Goal: Obtain resource: Obtain resource

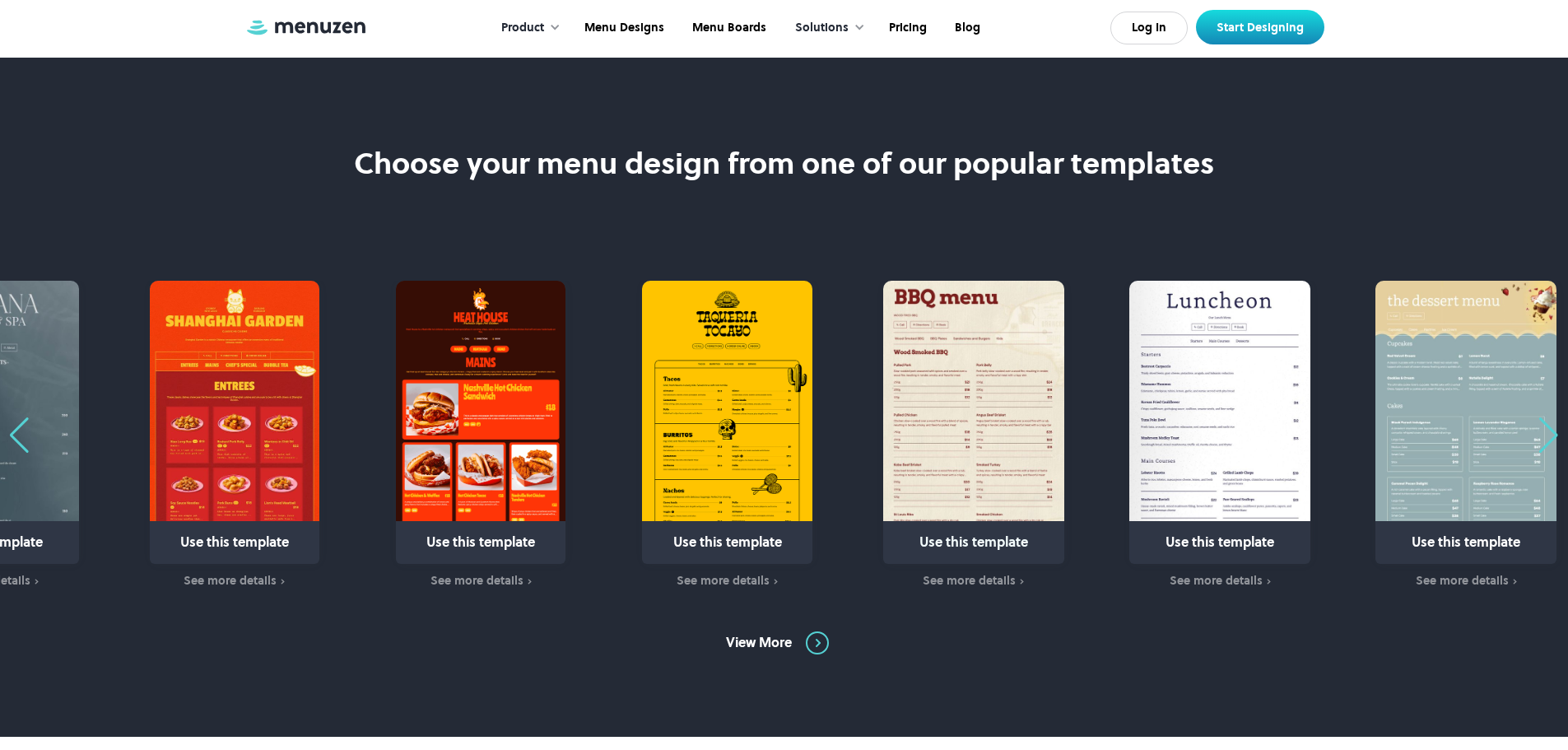
scroll to position [905, 0]
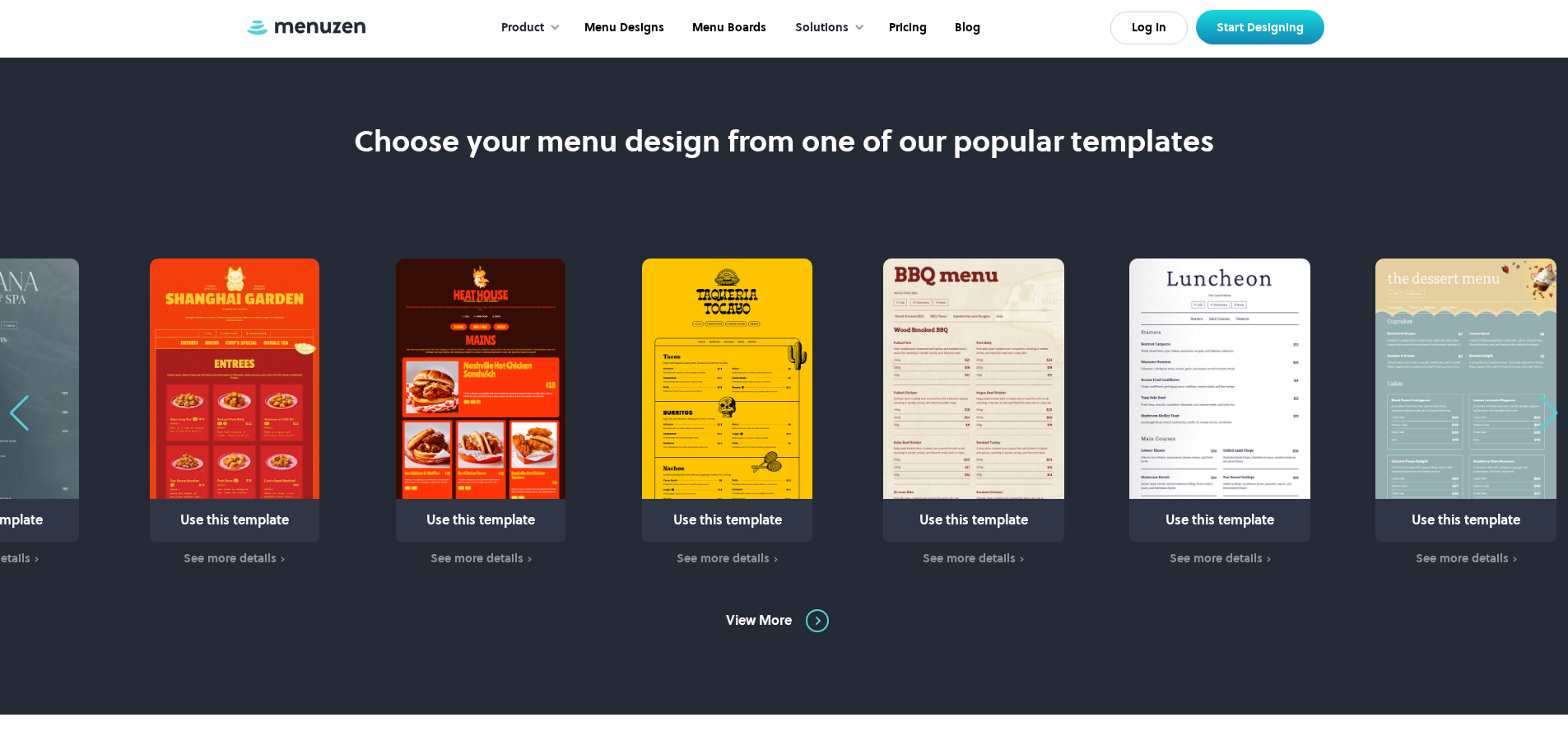
click at [16, 419] on div "Previous slide" at bounding box center [19, 413] width 22 height 36
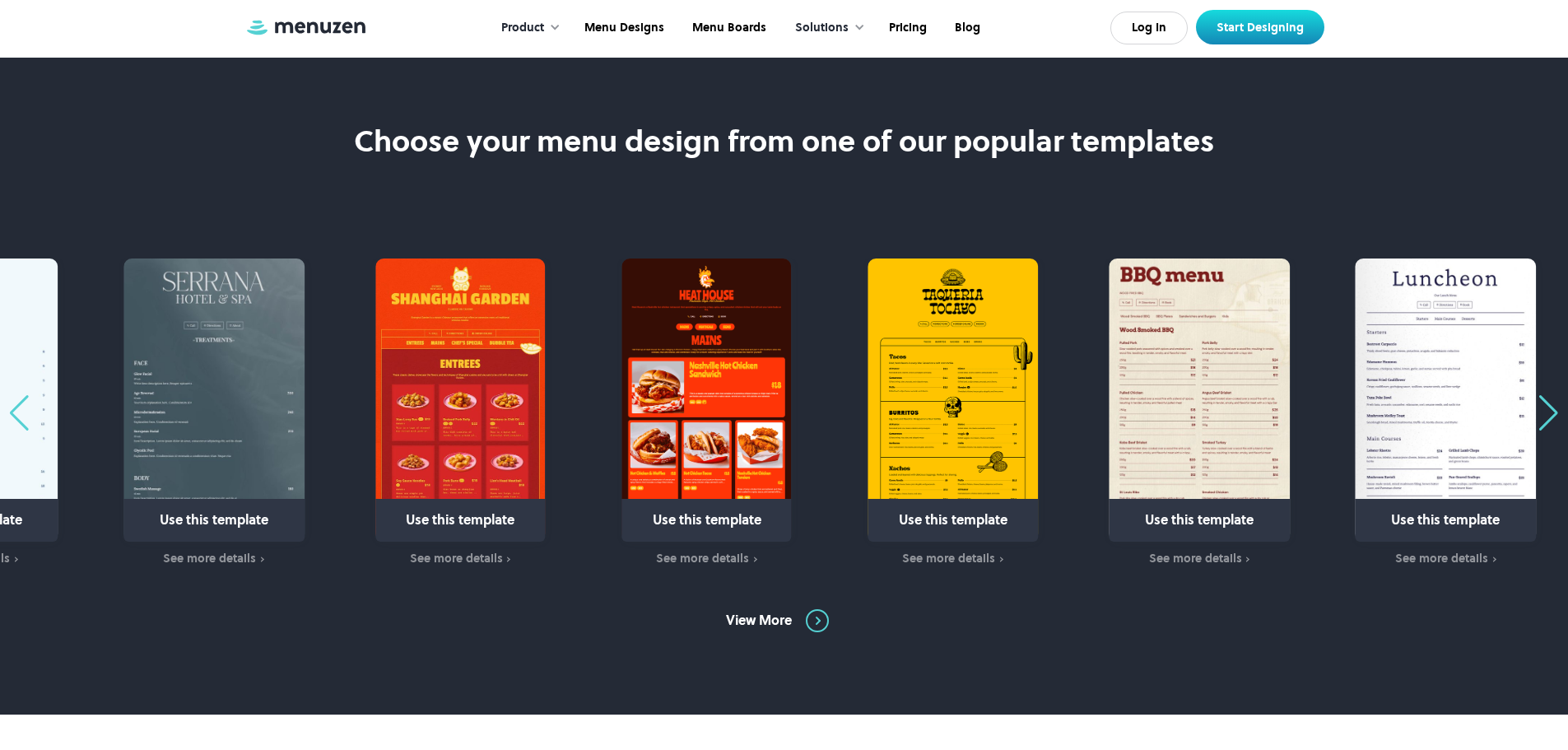
click at [19, 415] on div "Previous slide" at bounding box center [19, 413] width 22 height 36
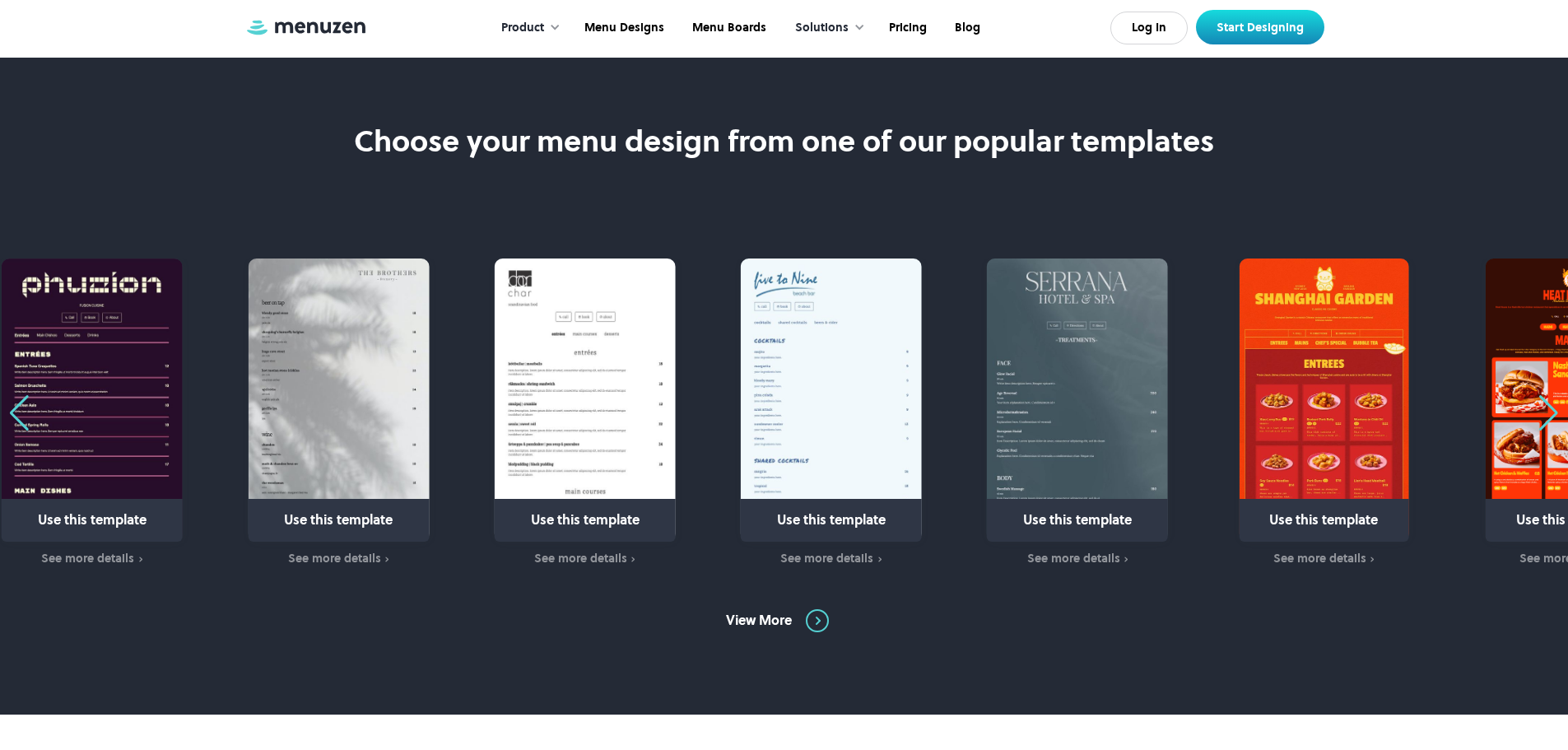
click at [19, 415] on div "Previous slide" at bounding box center [19, 413] width 22 height 36
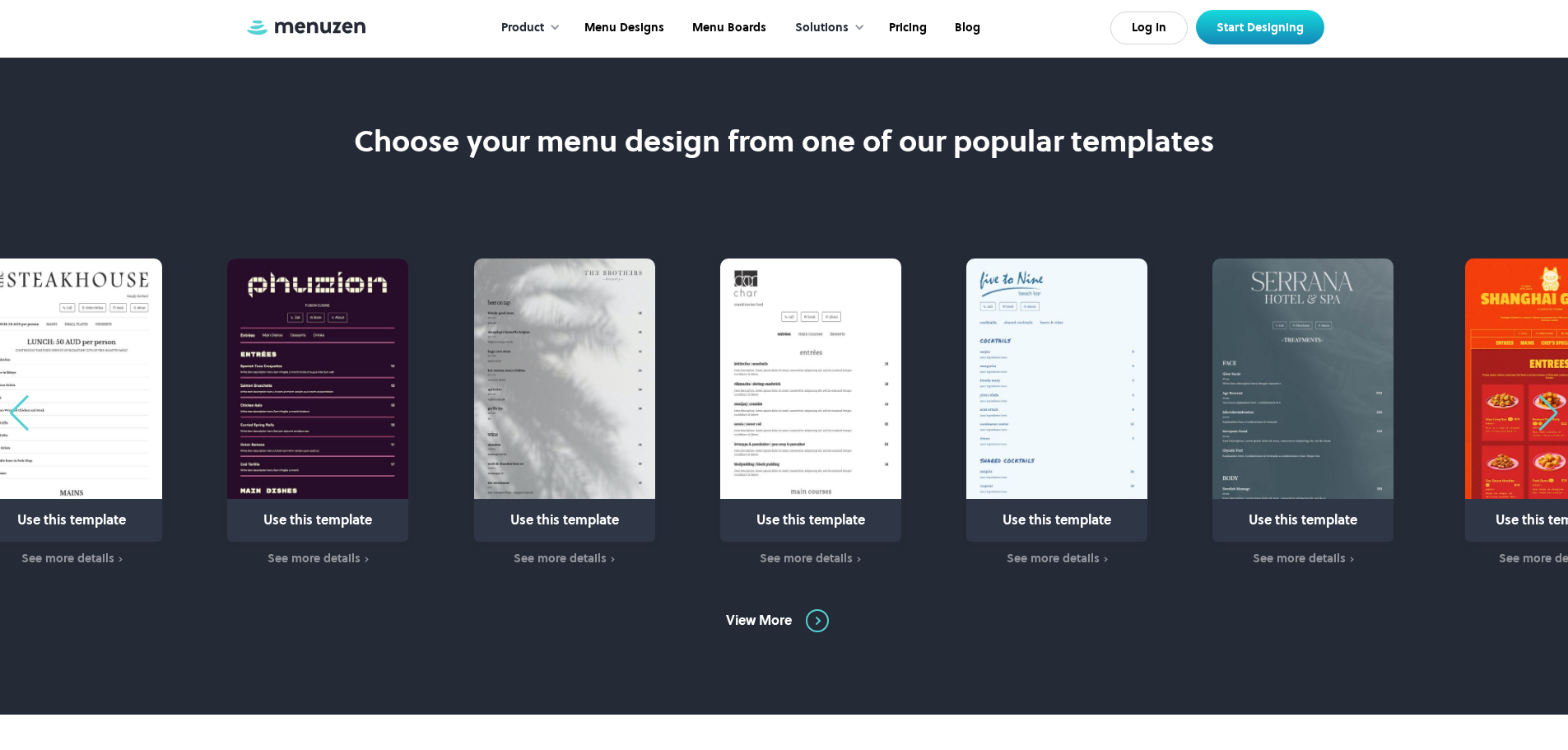
click at [19, 415] on div "Previous slide" at bounding box center [19, 413] width 22 height 36
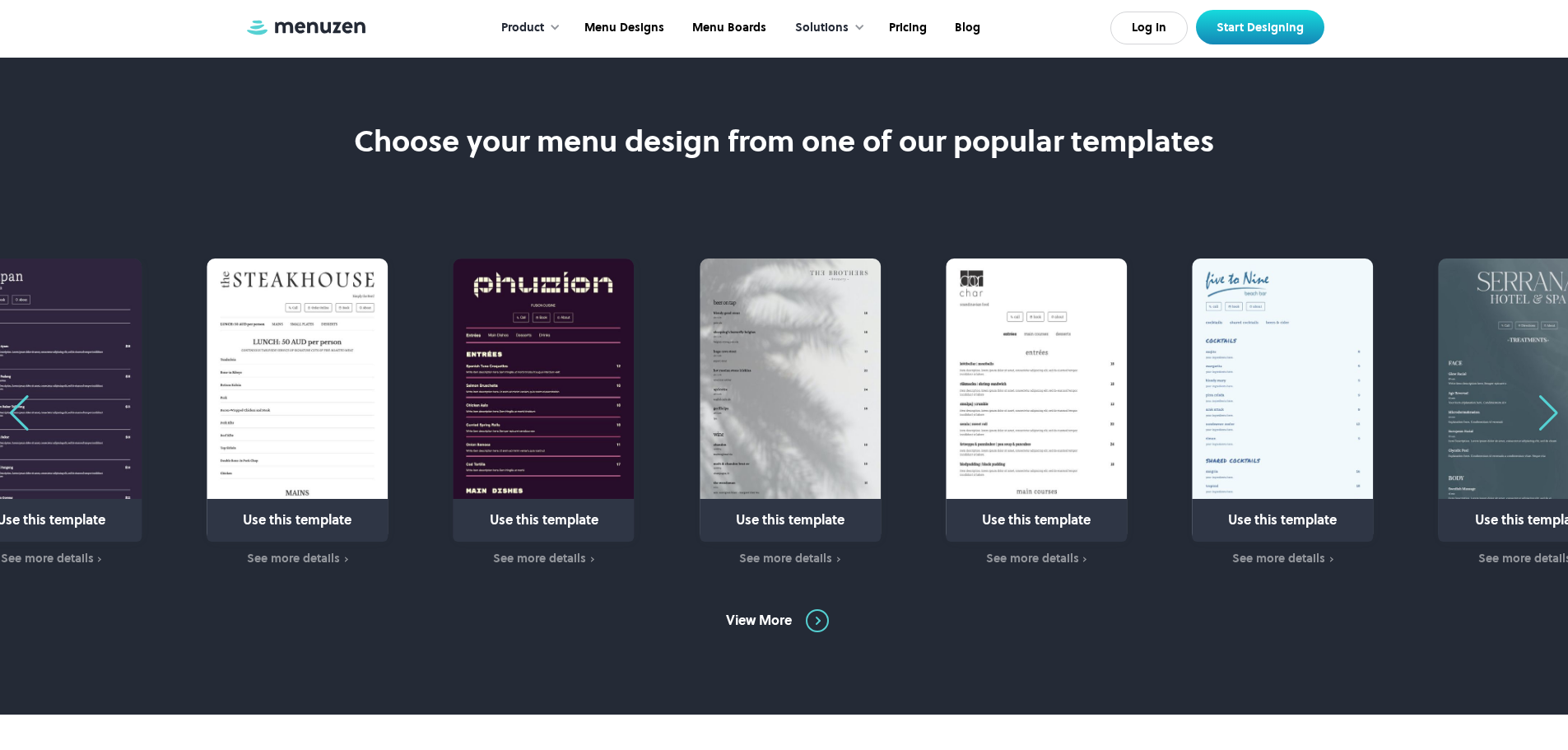
click at [19, 415] on div "Previous slide" at bounding box center [19, 413] width 22 height 36
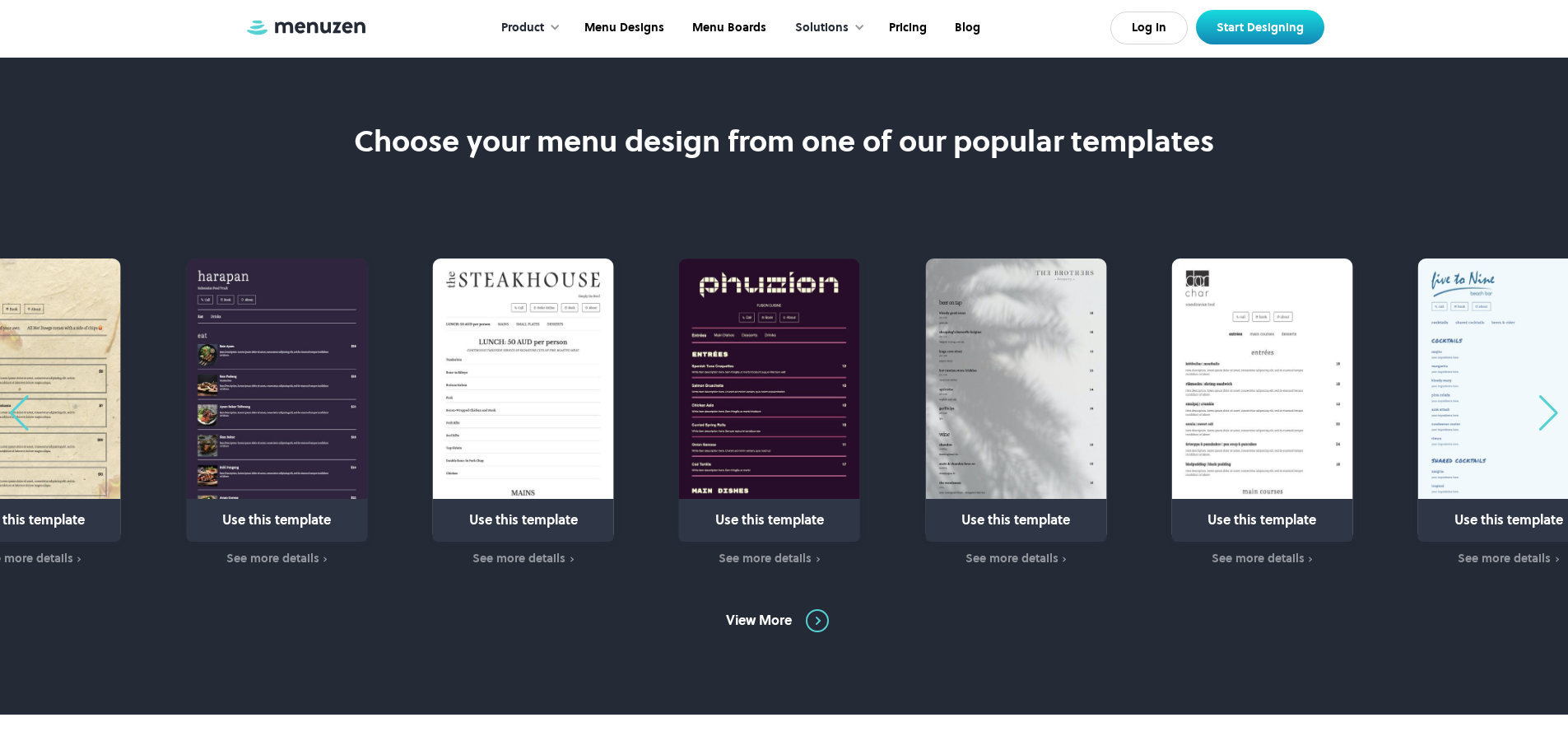
click at [19, 415] on div "Previous slide" at bounding box center [19, 413] width 22 height 36
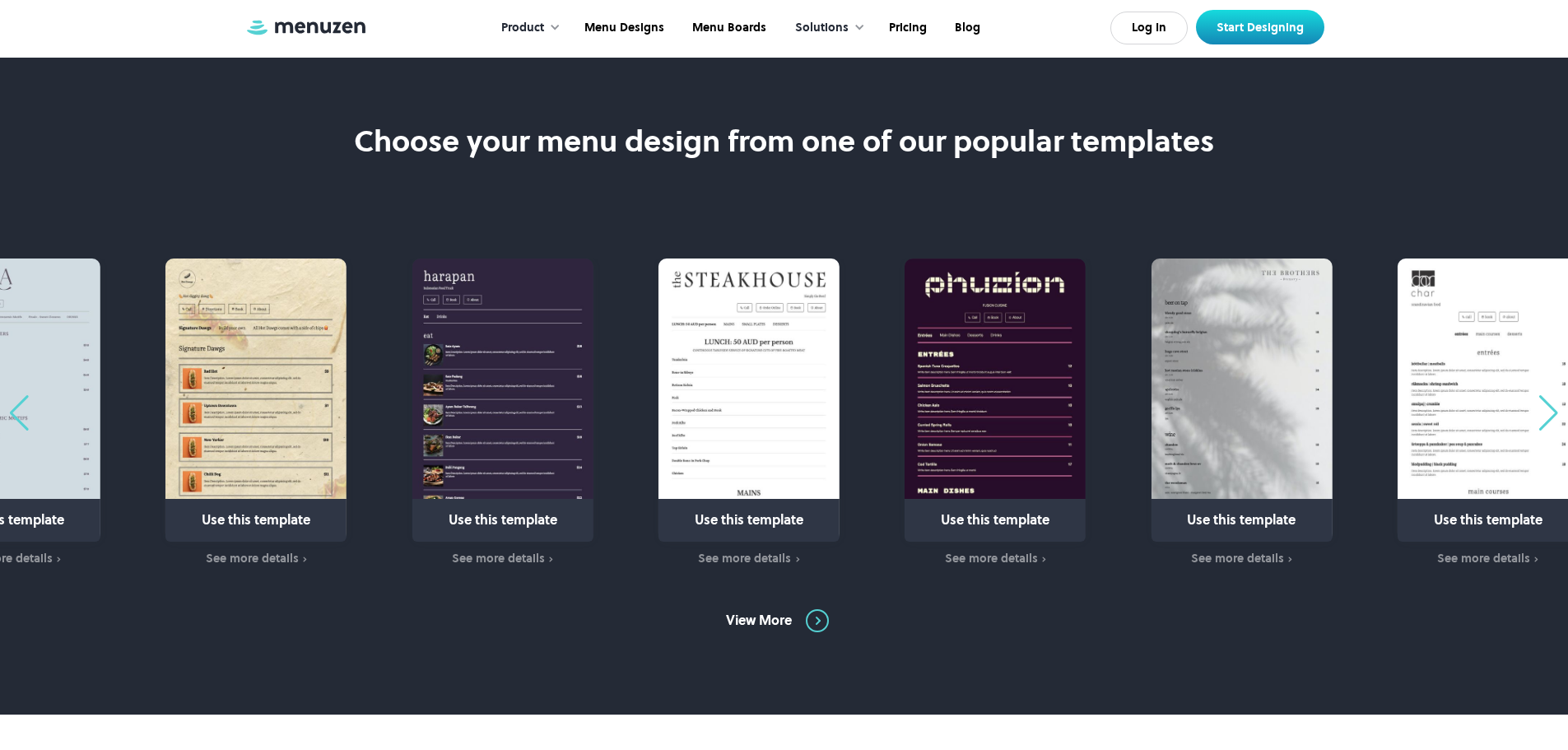
click at [19, 415] on div "Previous slide" at bounding box center [19, 413] width 22 height 36
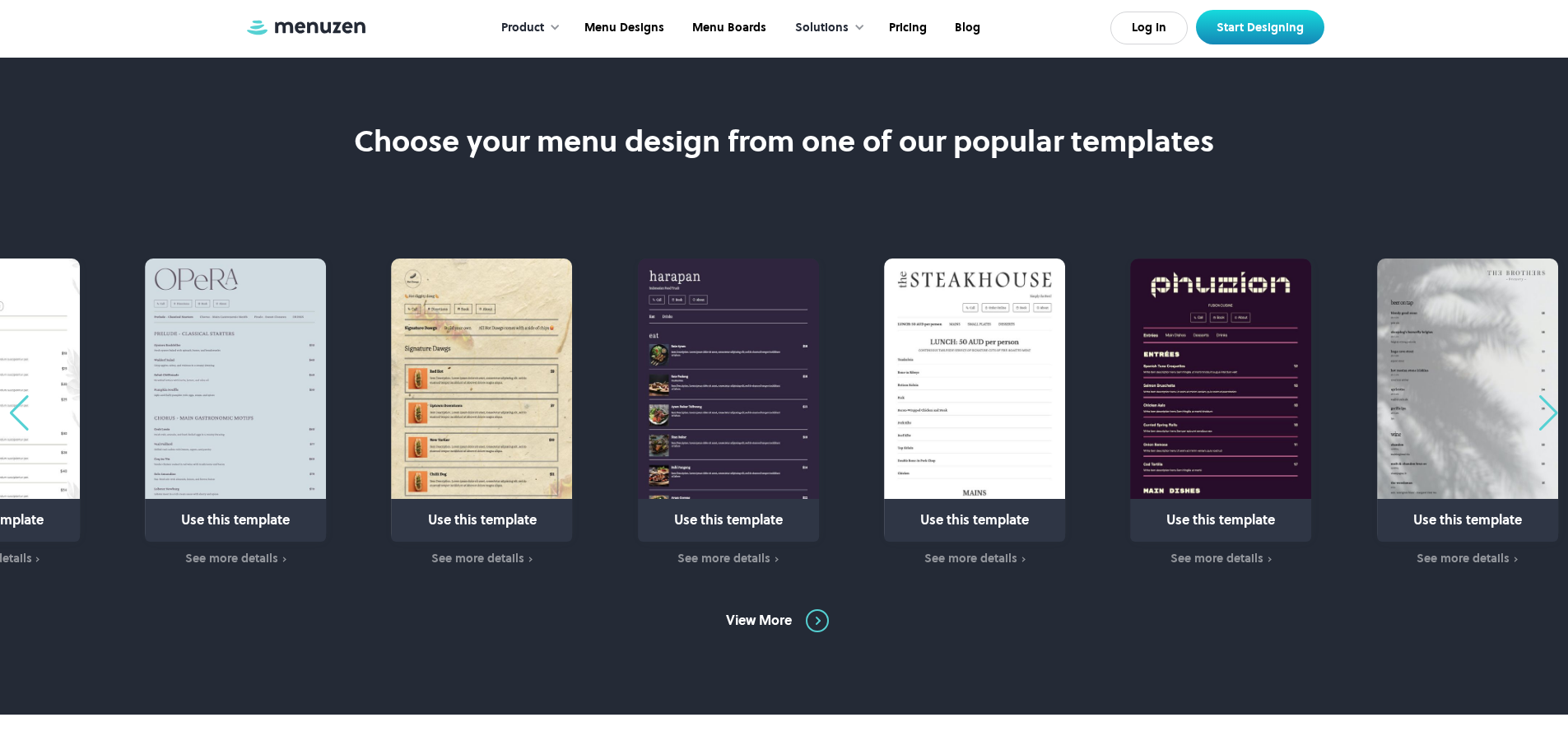
click at [19, 415] on div "Previous slide" at bounding box center [19, 413] width 22 height 36
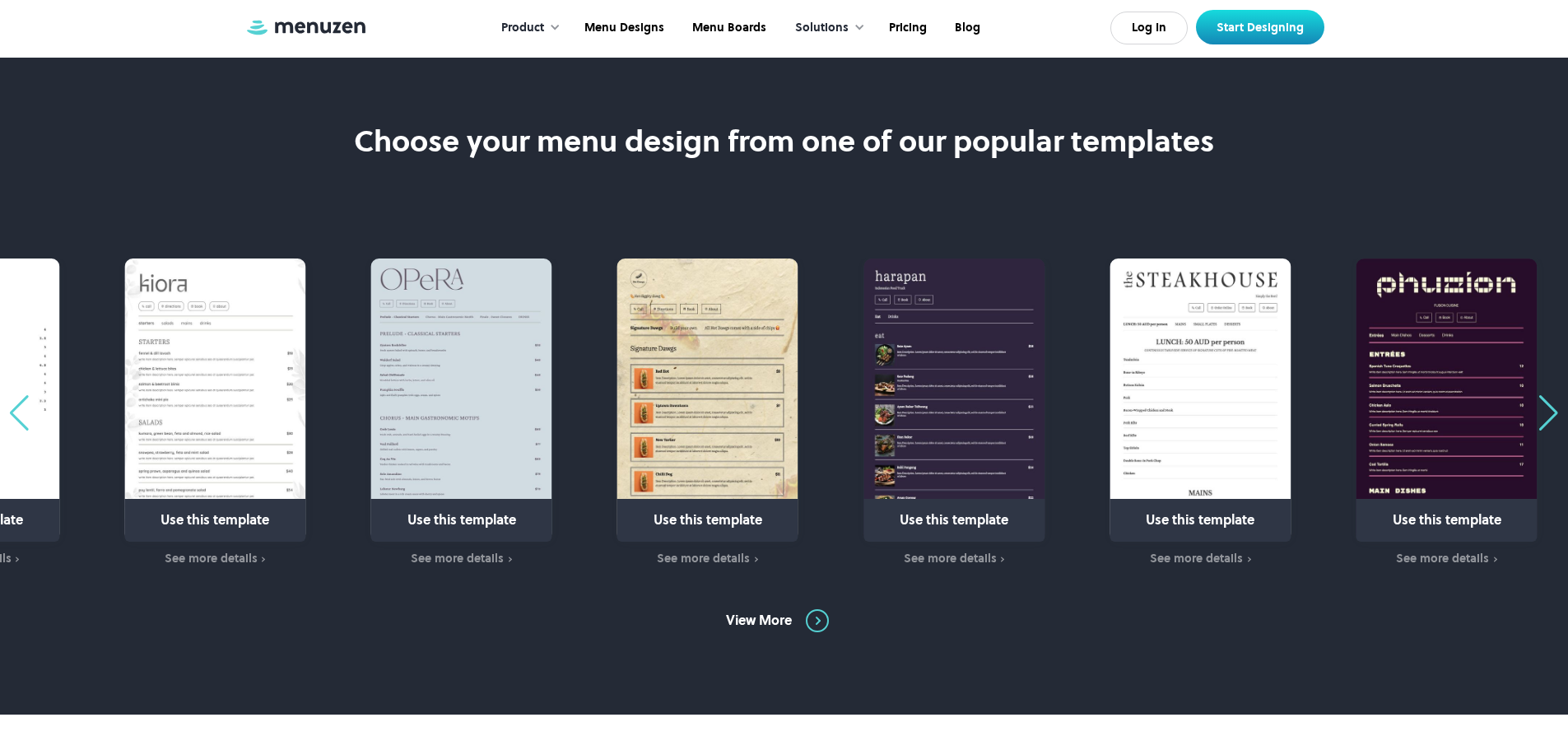
click at [19, 415] on div "Previous slide" at bounding box center [19, 413] width 22 height 36
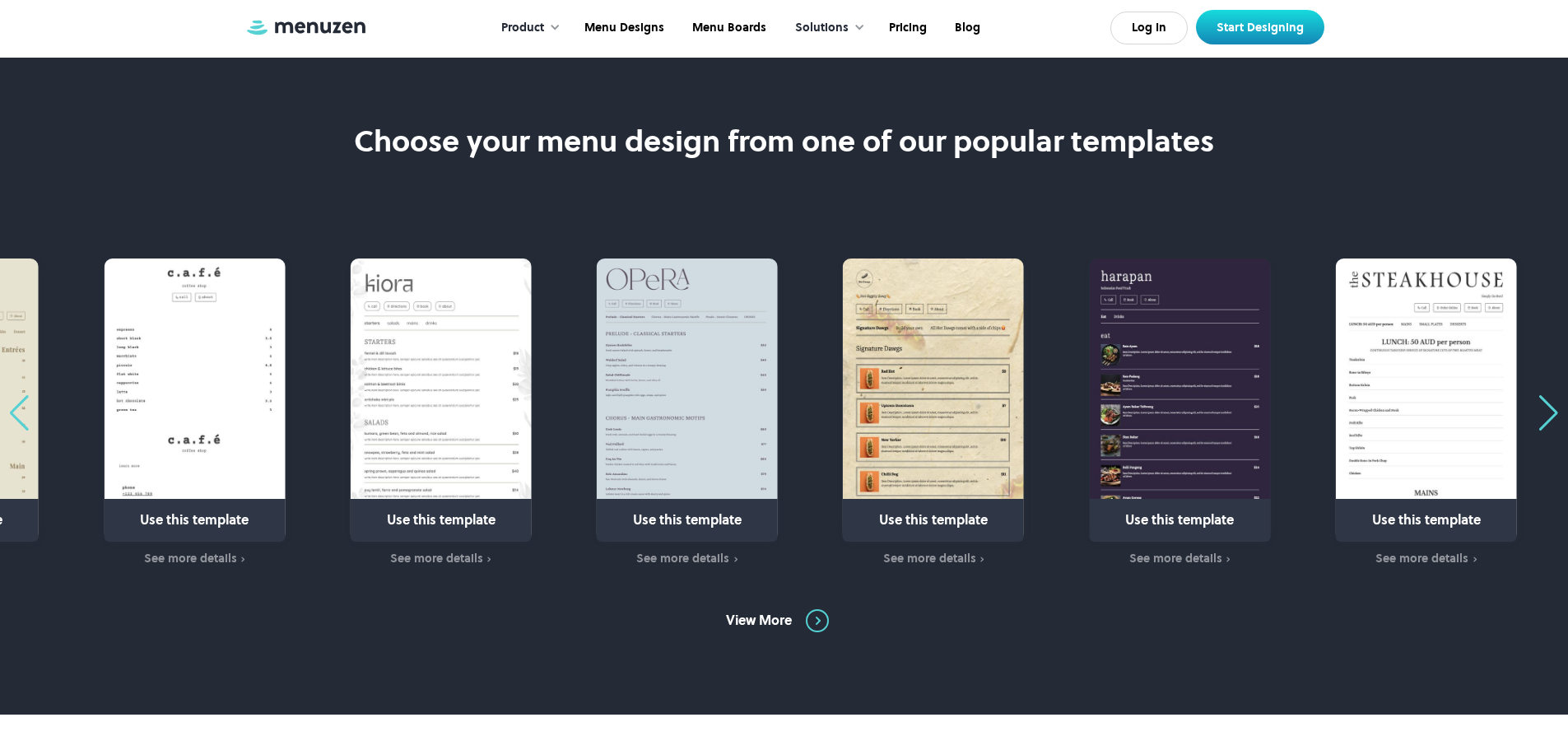
click at [19, 415] on div "Previous slide" at bounding box center [19, 413] width 22 height 36
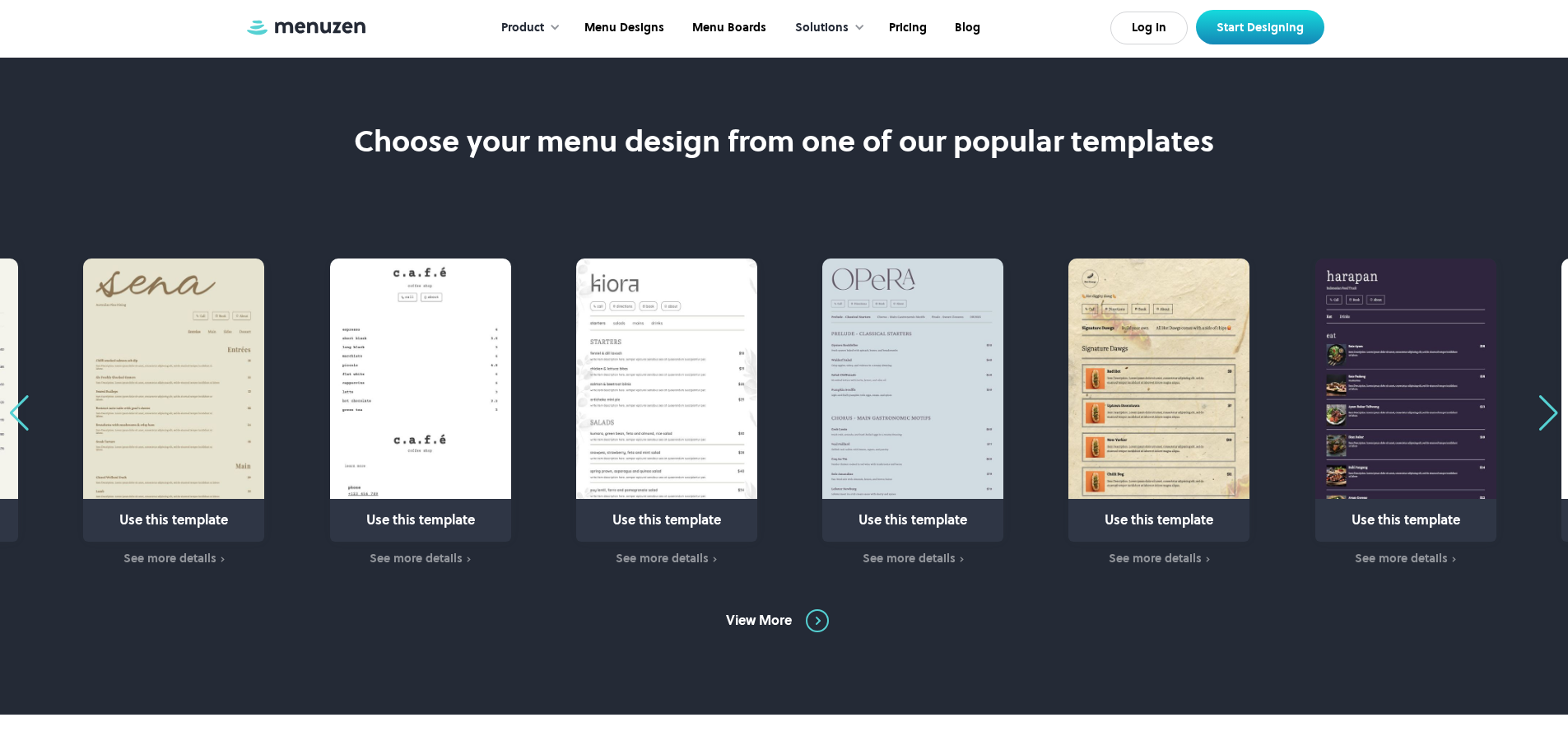
click at [19, 415] on div "Previous slide" at bounding box center [19, 413] width 22 height 36
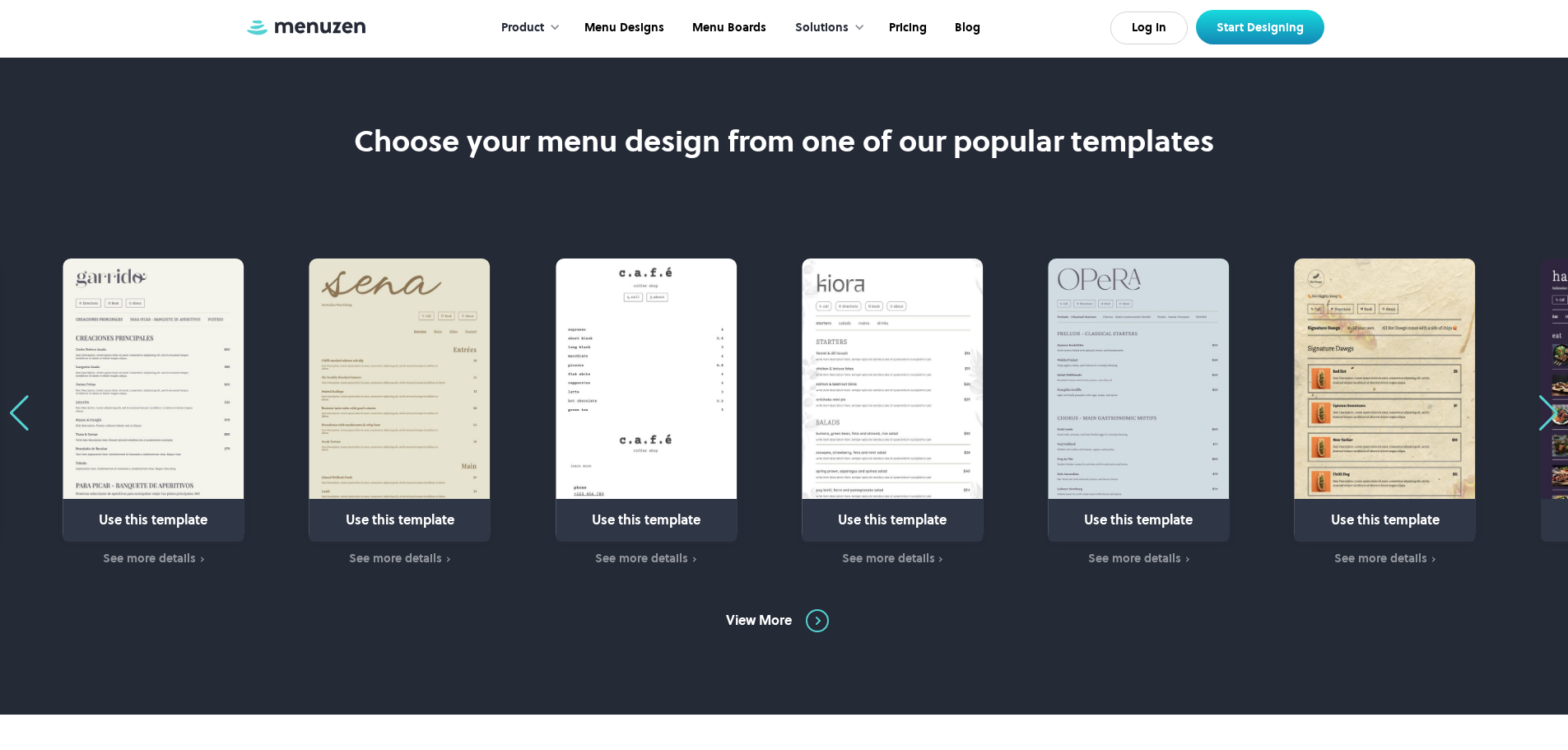
click at [17, 419] on div "Previous slide" at bounding box center [19, 413] width 22 height 36
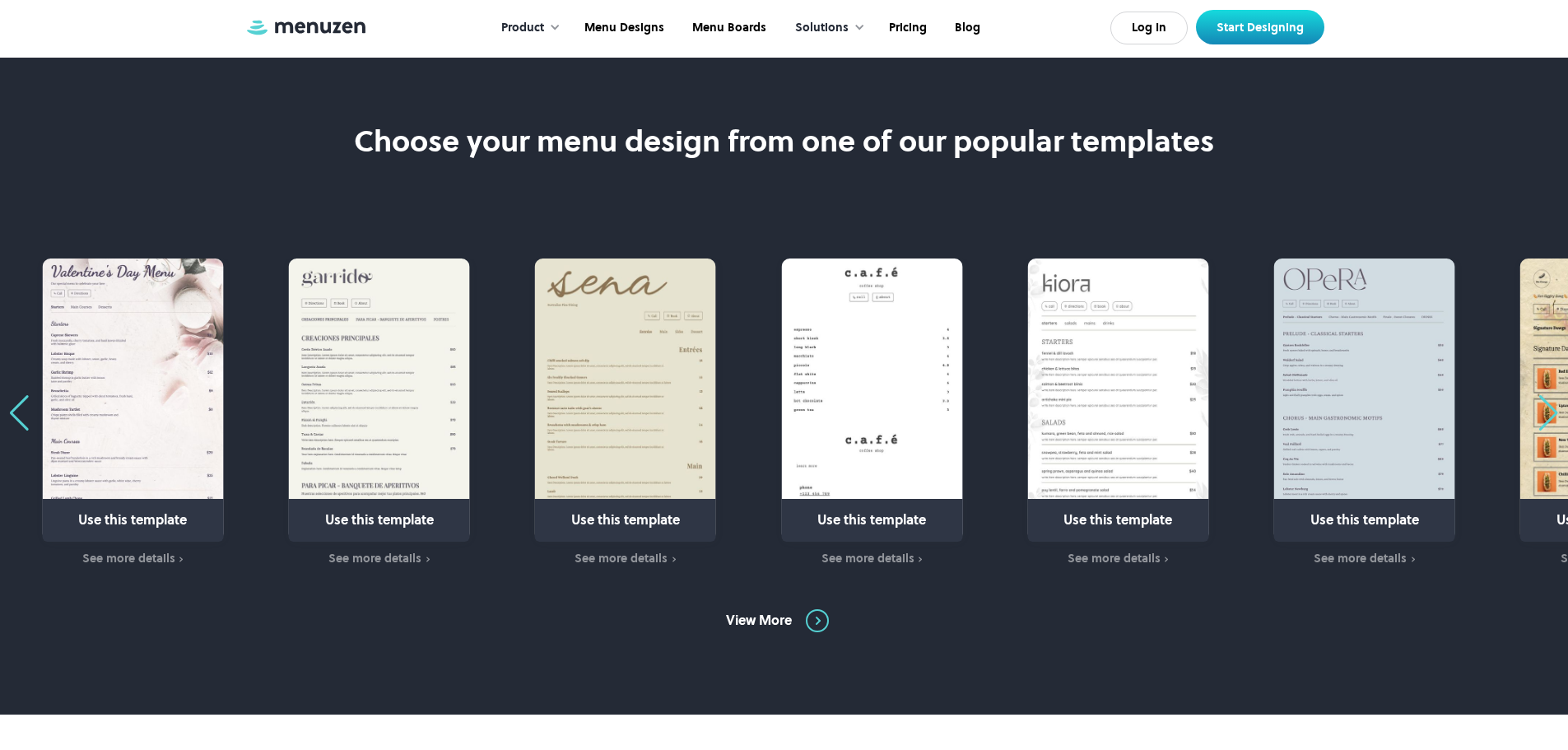
click at [17, 419] on div "Previous slide" at bounding box center [19, 413] width 22 height 36
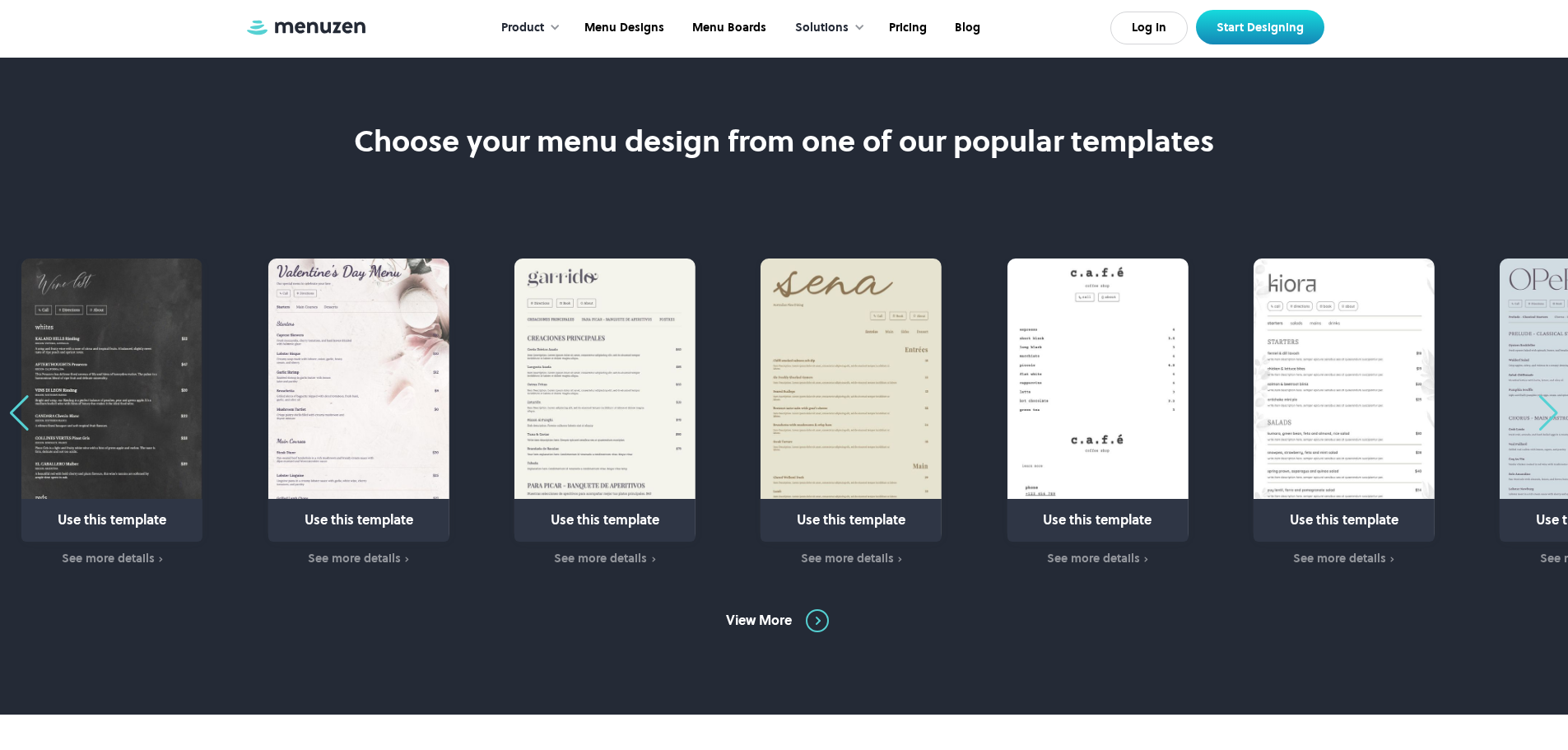
click at [17, 419] on div "Previous slide" at bounding box center [19, 413] width 22 height 36
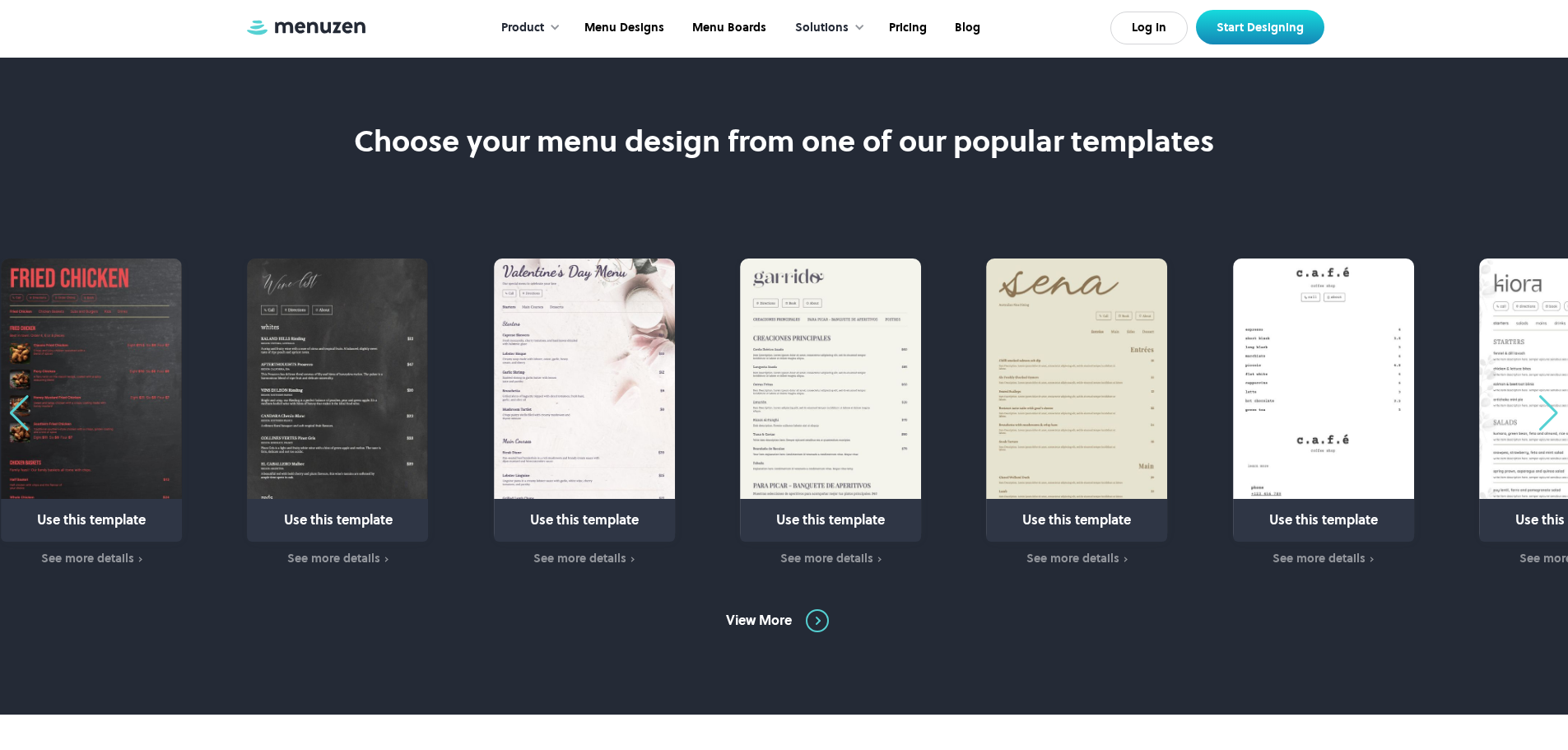
click at [17, 419] on div "Previous slide" at bounding box center [19, 413] width 22 height 36
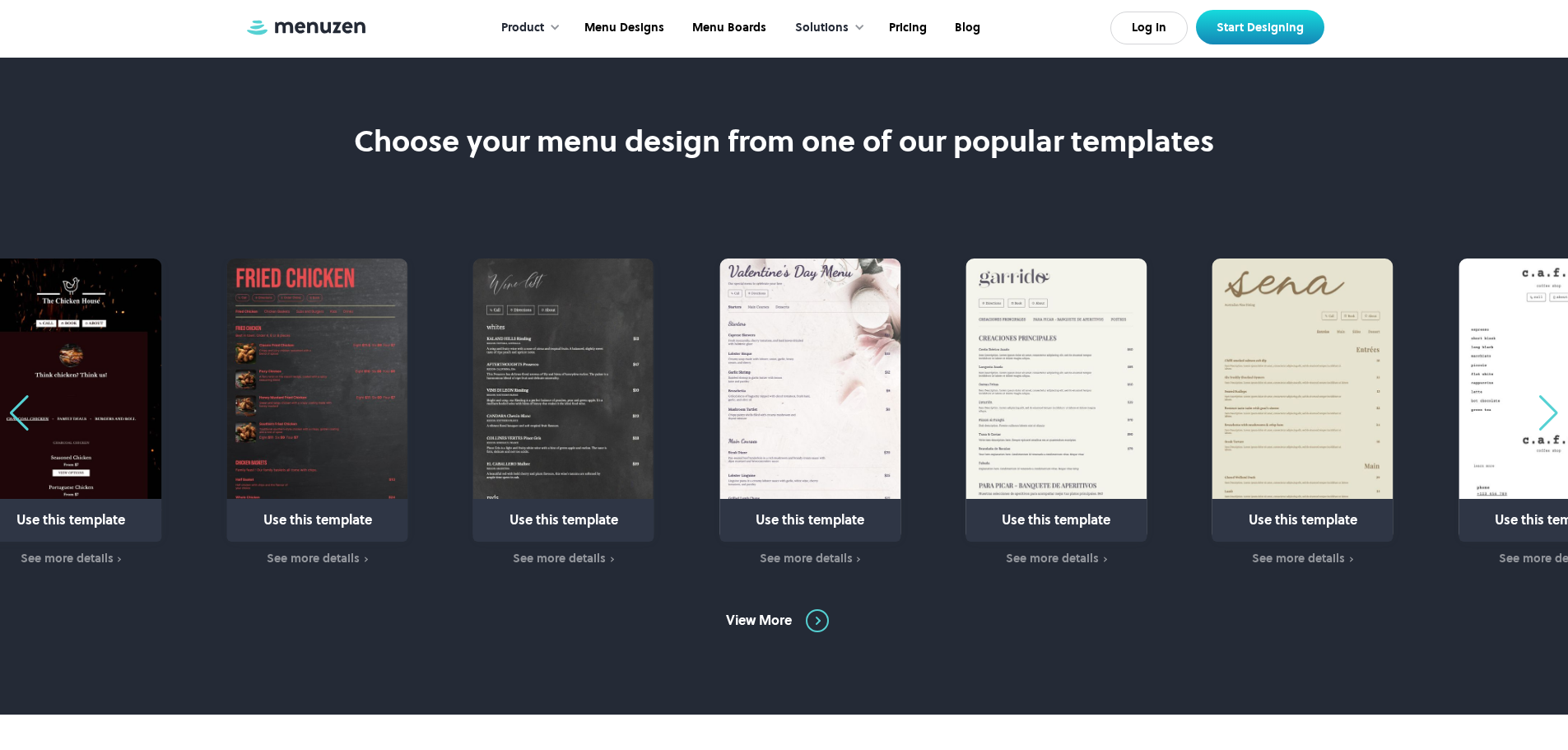
click at [17, 419] on div "Previous slide" at bounding box center [19, 413] width 22 height 36
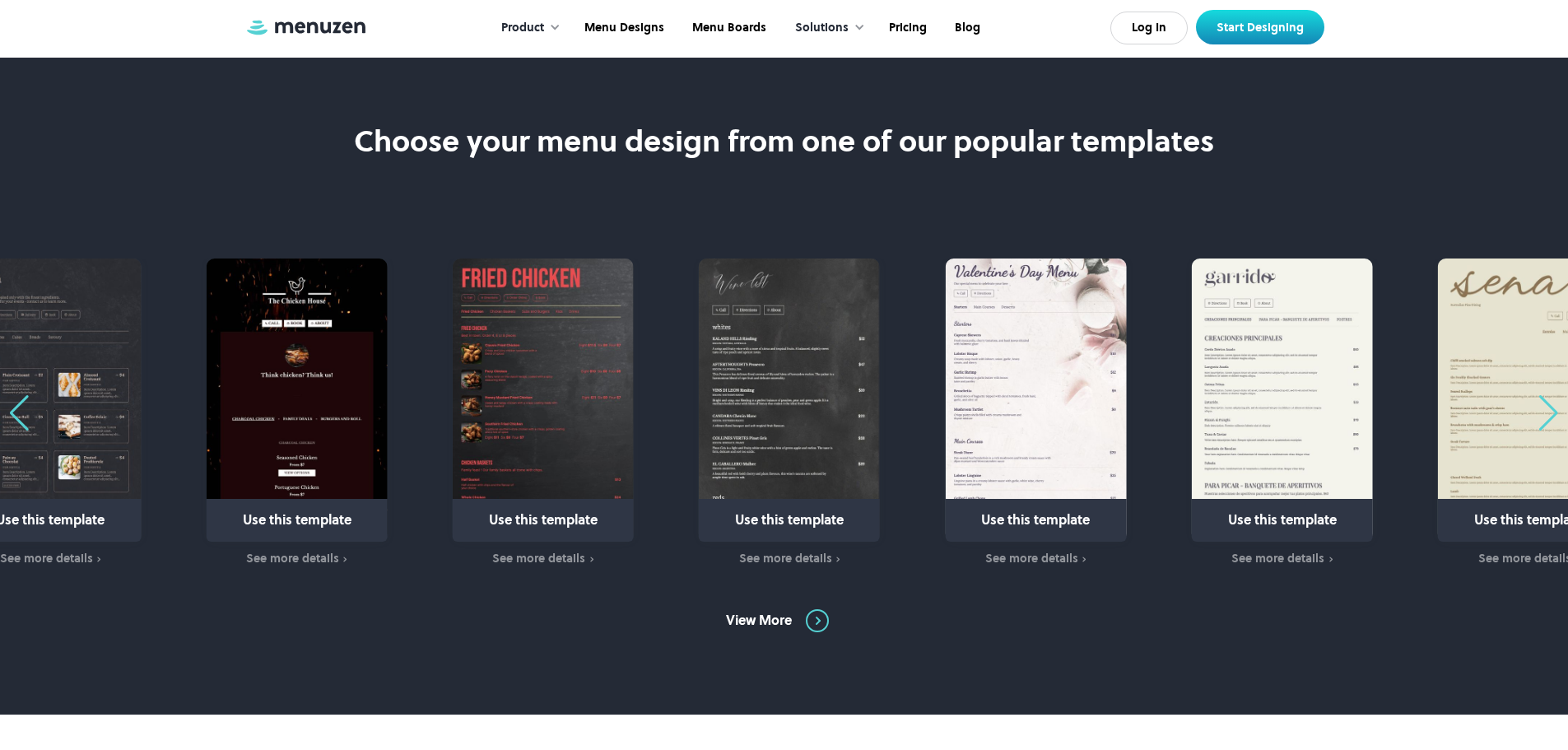
click at [17, 419] on div "Previous slide" at bounding box center [19, 413] width 22 height 36
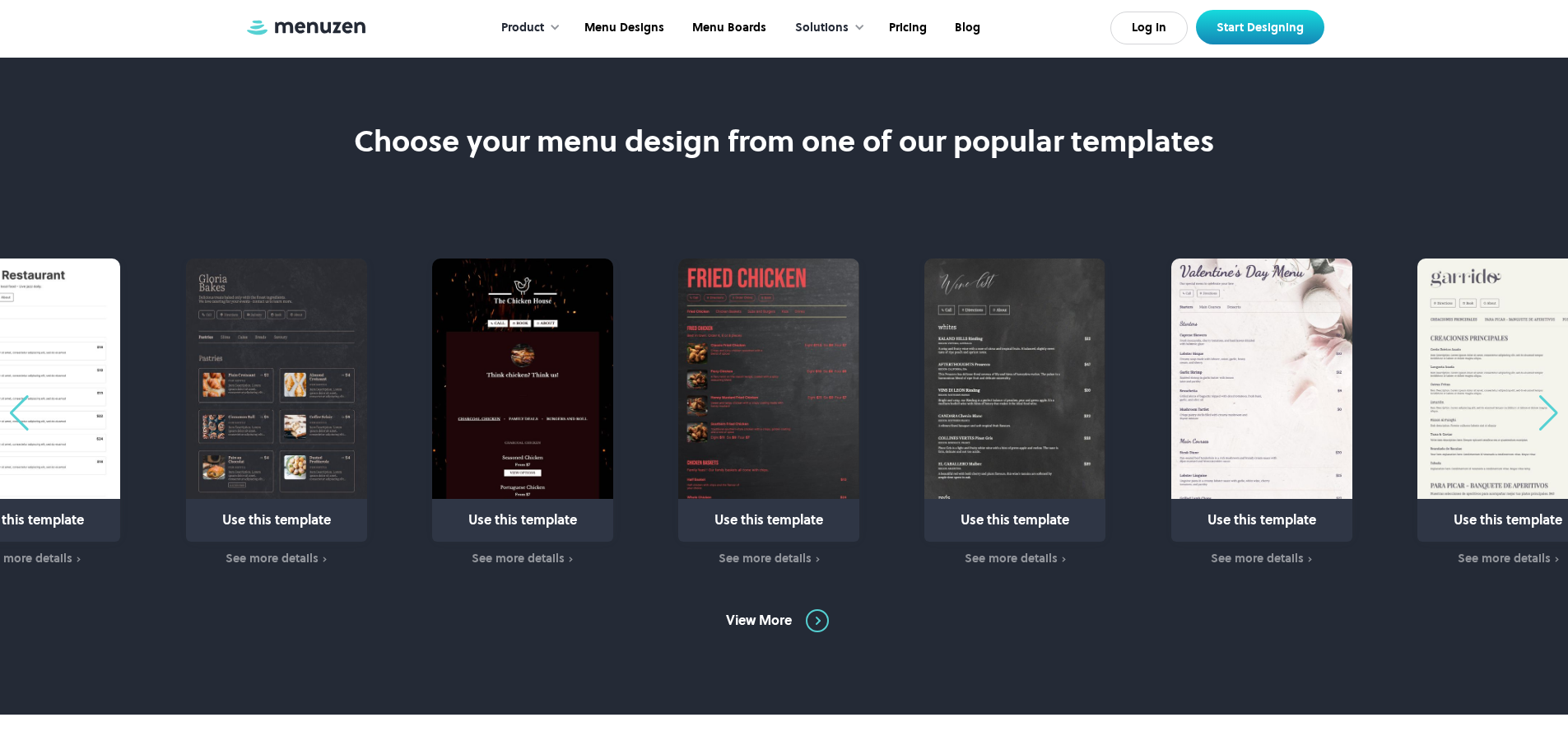
click at [17, 419] on div "Previous slide" at bounding box center [19, 413] width 22 height 36
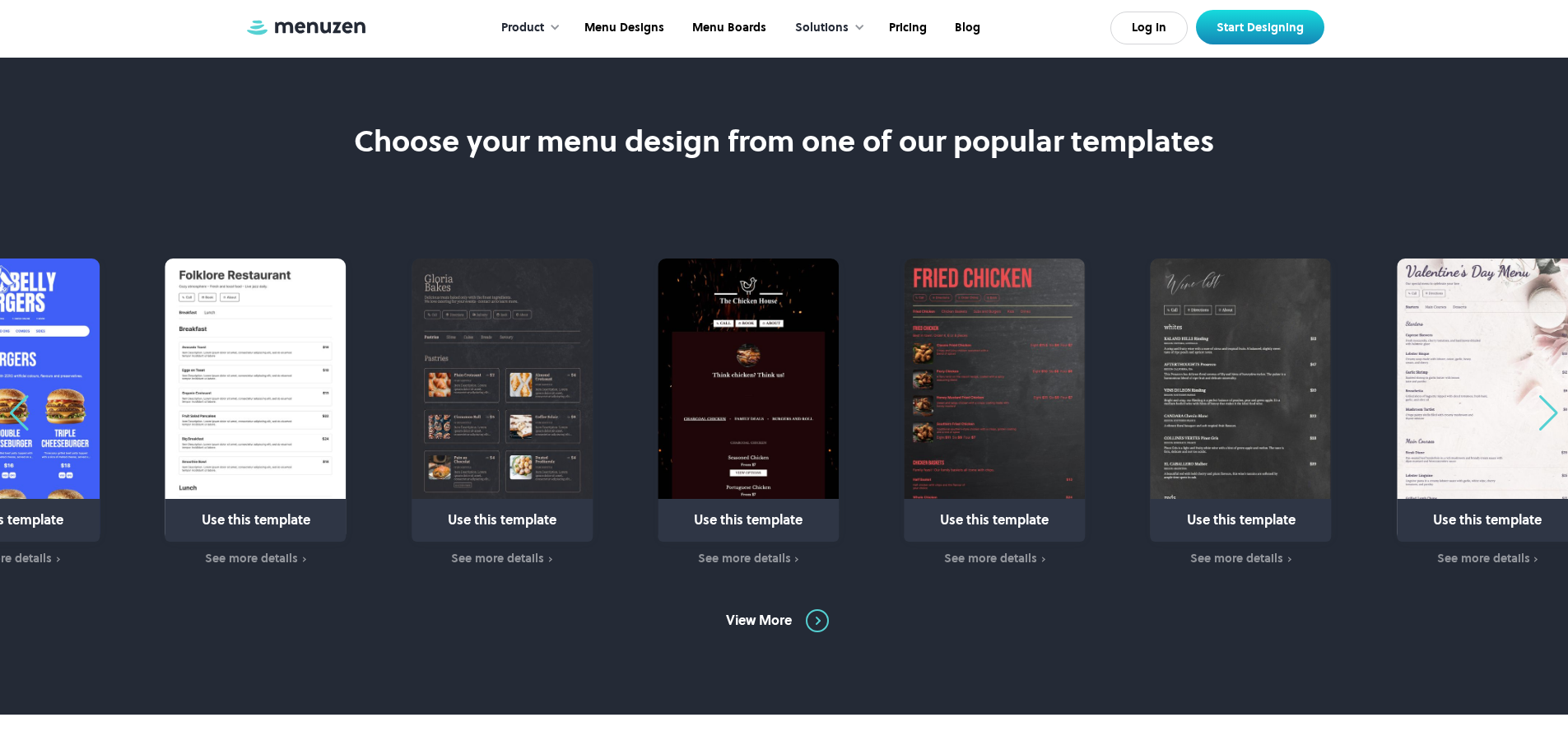
click at [17, 419] on div "Previous slide" at bounding box center [19, 413] width 22 height 36
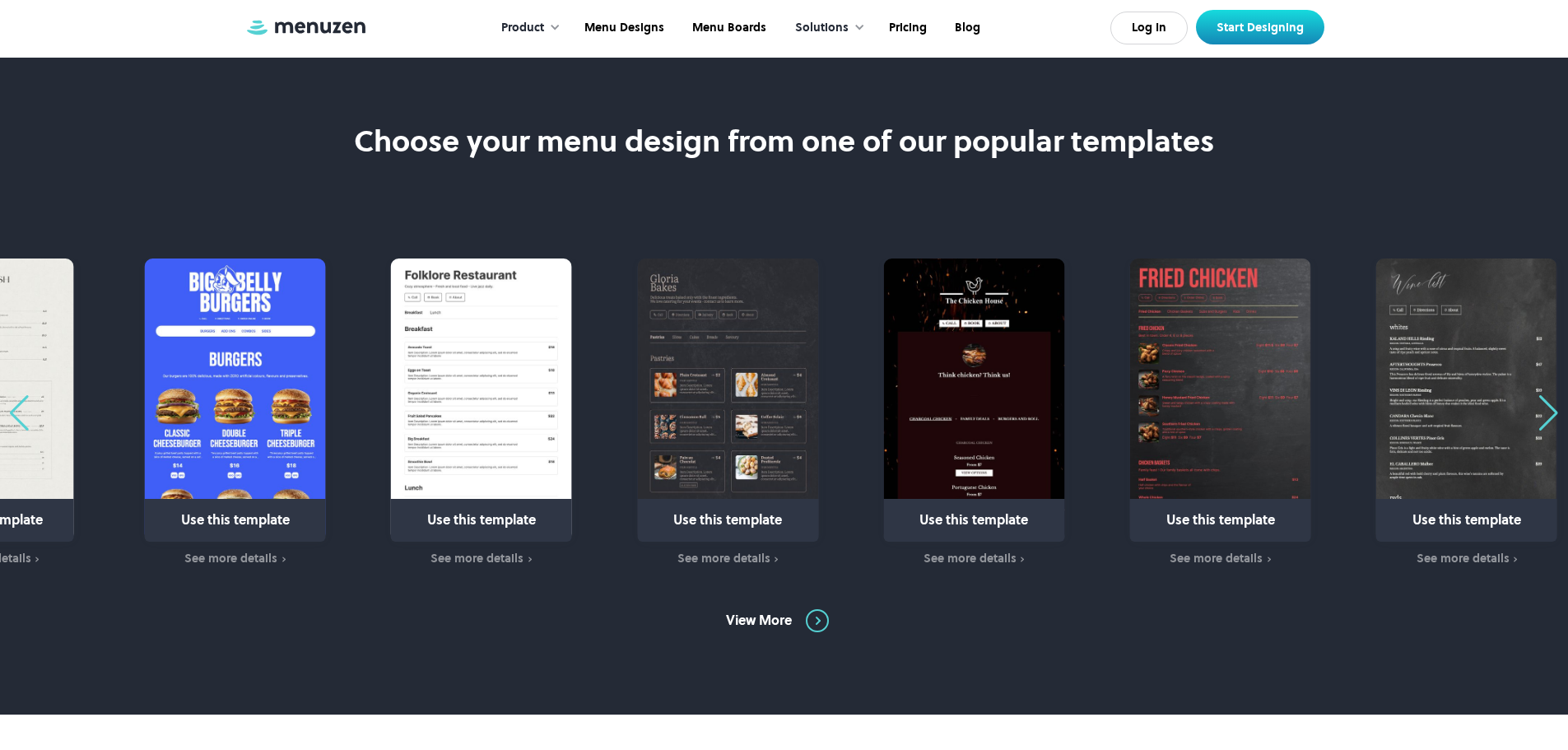
click at [17, 419] on div "Previous slide" at bounding box center [19, 413] width 22 height 36
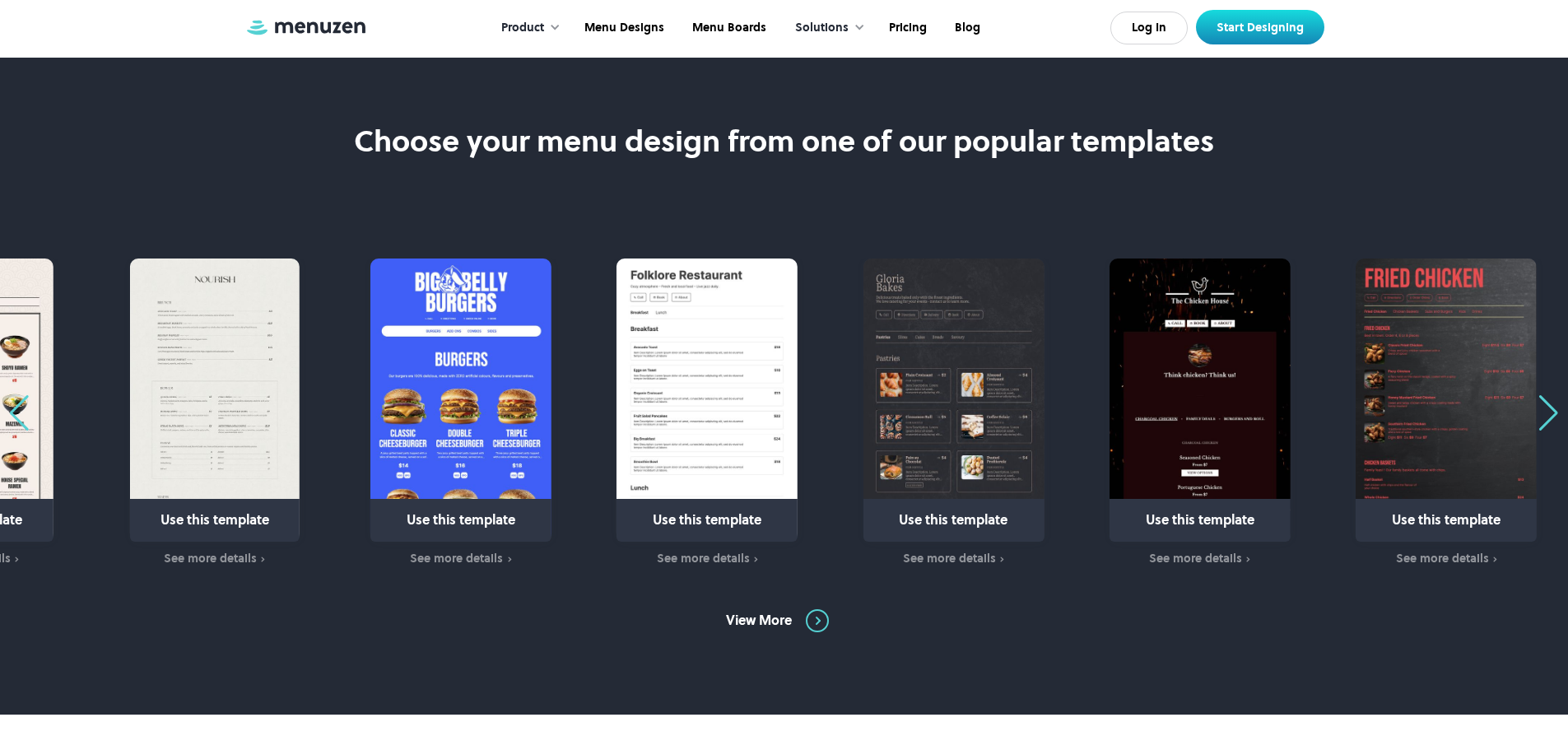
click at [17, 419] on div "Previous slide" at bounding box center [19, 413] width 22 height 36
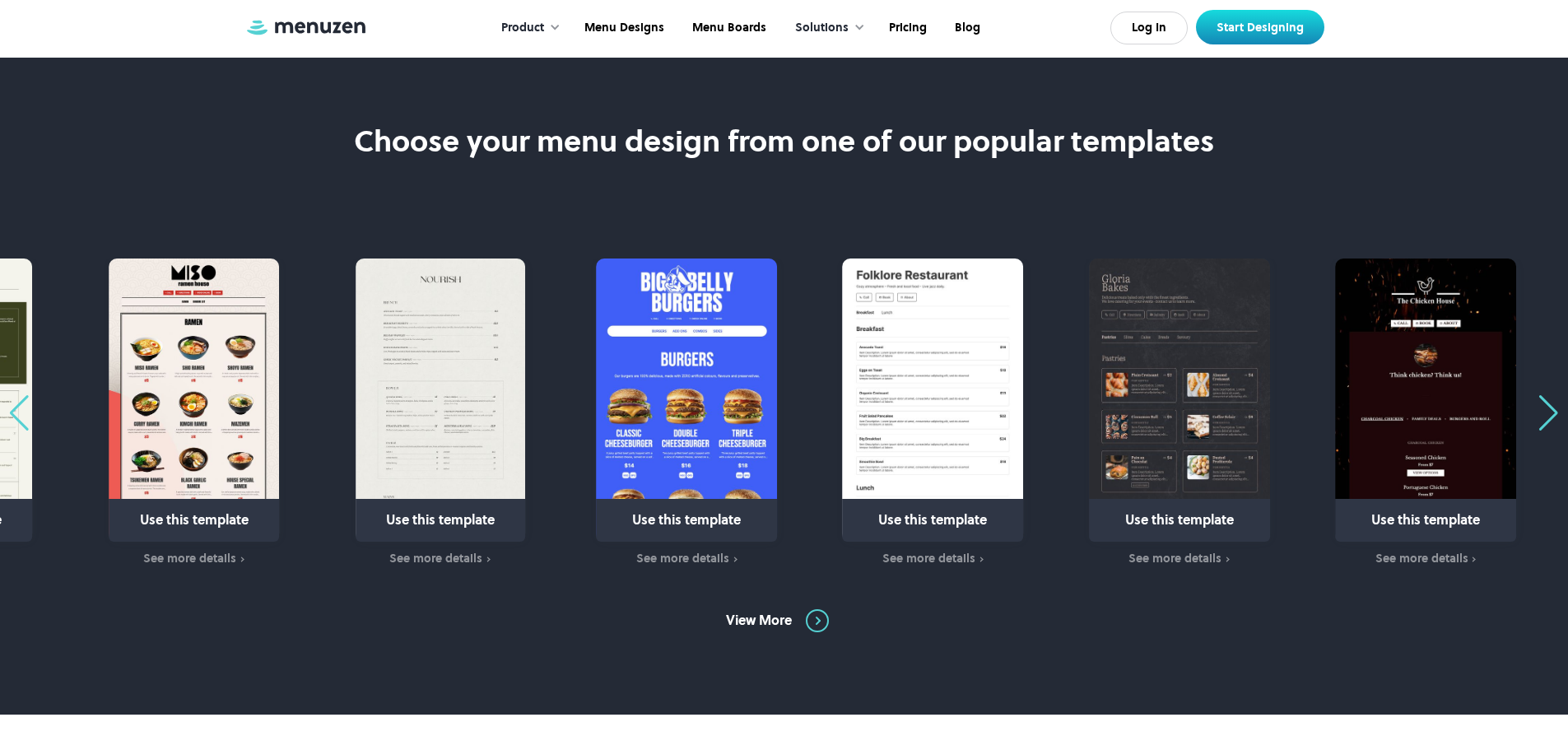
click at [17, 422] on div "Previous slide" at bounding box center [19, 413] width 22 height 36
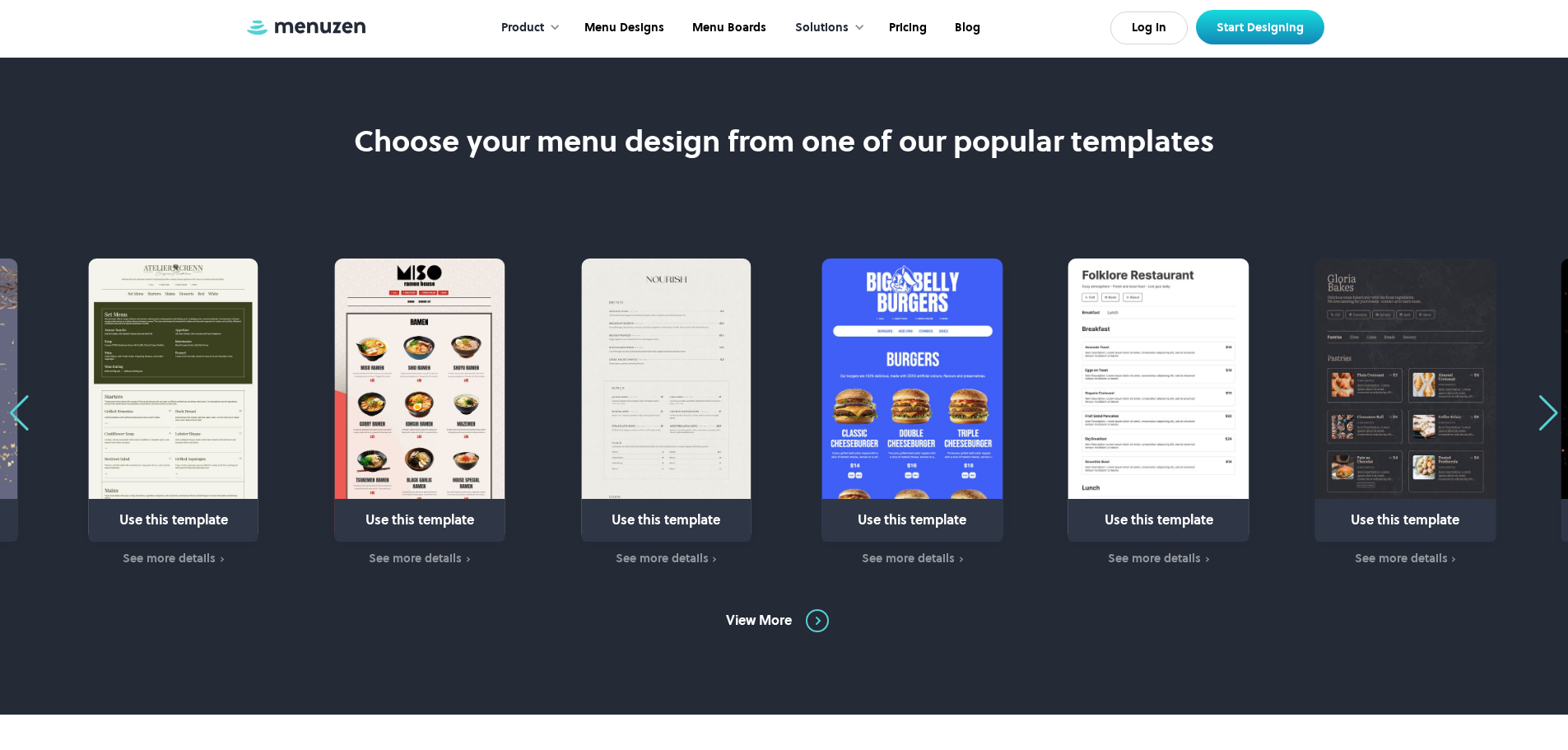
click at [17, 422] on div "Previous slide" at bounding box center [19, 413] width 22 height 36
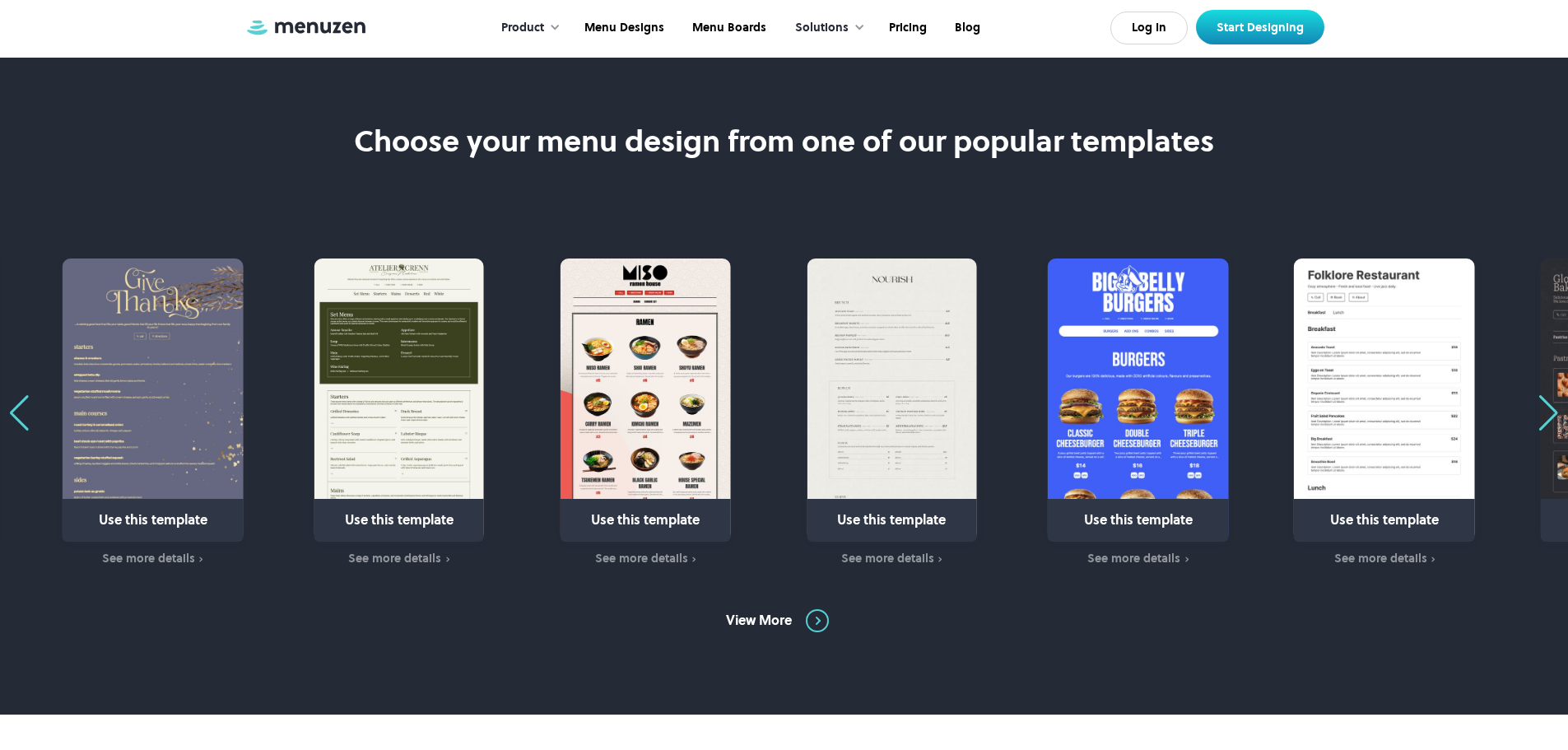
click at [17, 422] on div "Previous slide" at bounding box center [19, 413] width 22 height 36
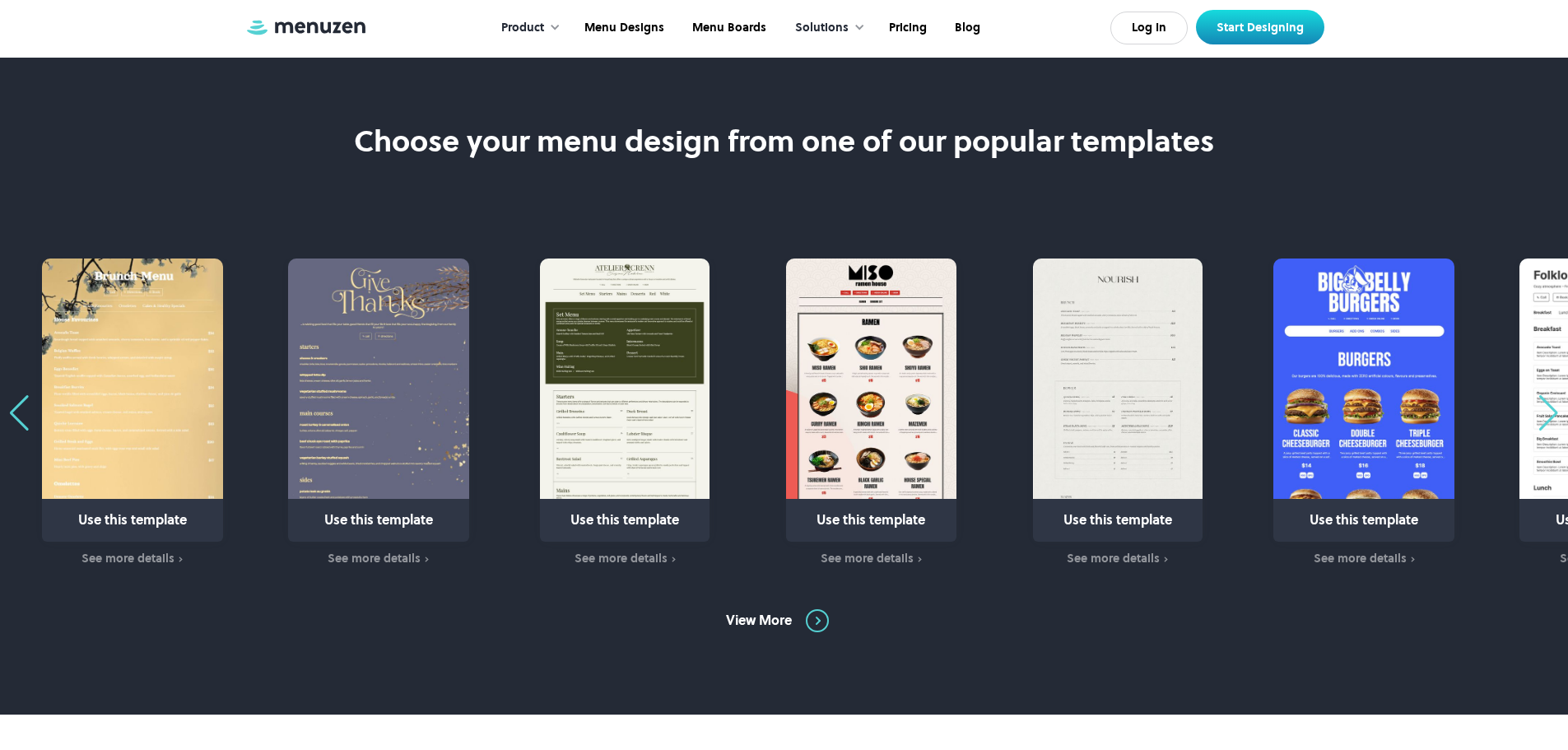
click at [17, 422] on div "Previous slide" at bounding box center [19, 413] width 22 height 36
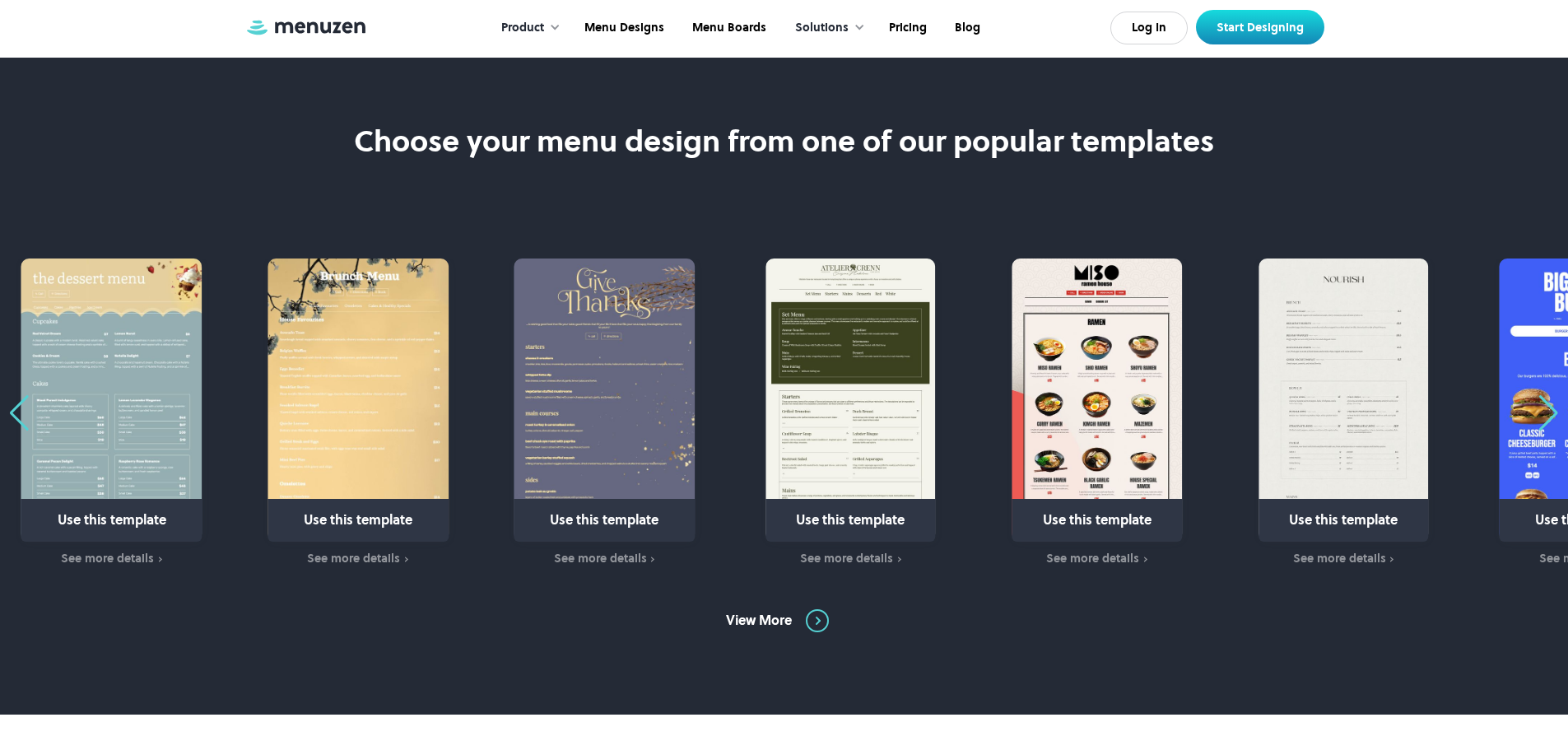
click at [17, 422] on div "Previous slide" at bounding box center [19, 413] width 22 height 36
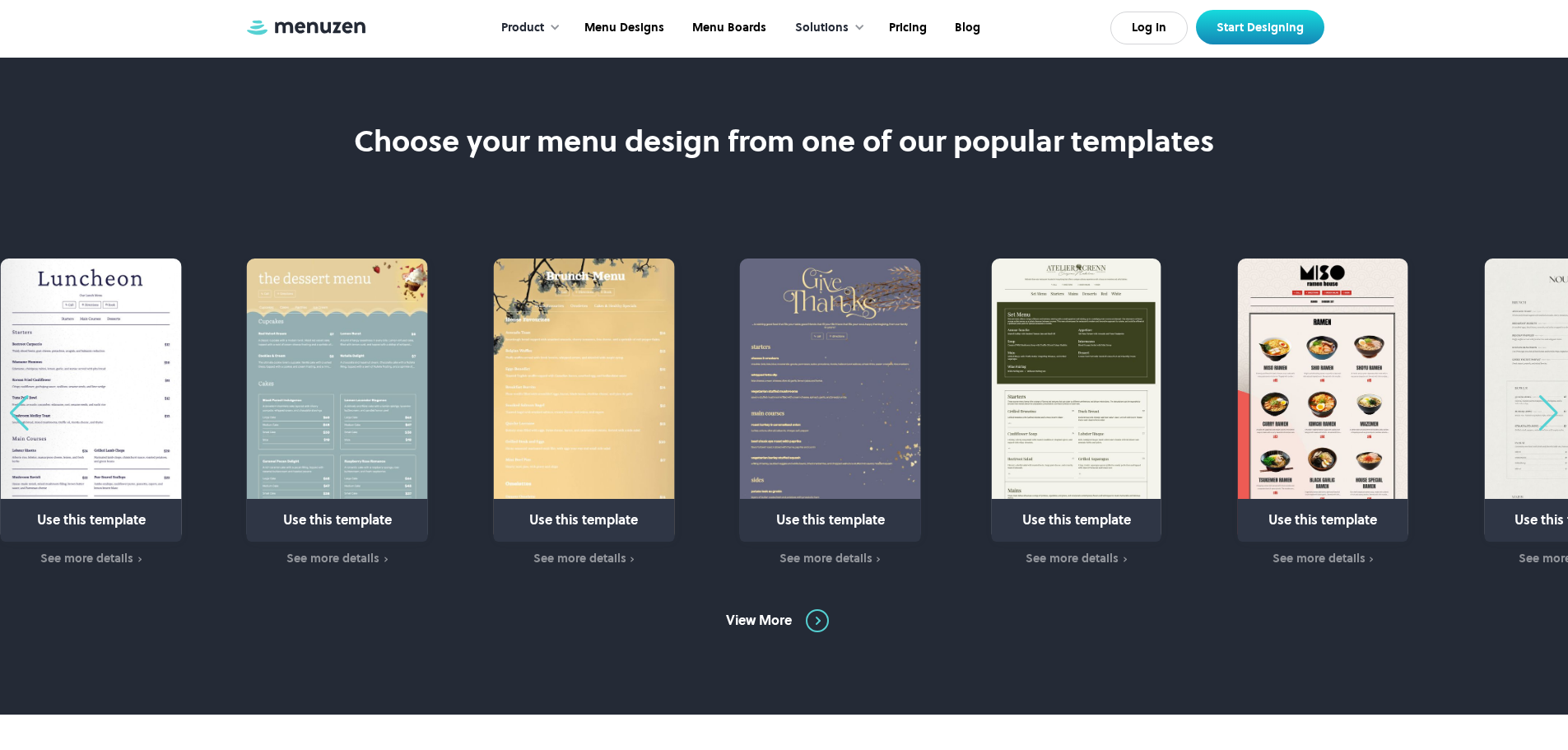
click at [17, 423] on div "Previous slide" at bounding box center [19, 413] width 22 height 36
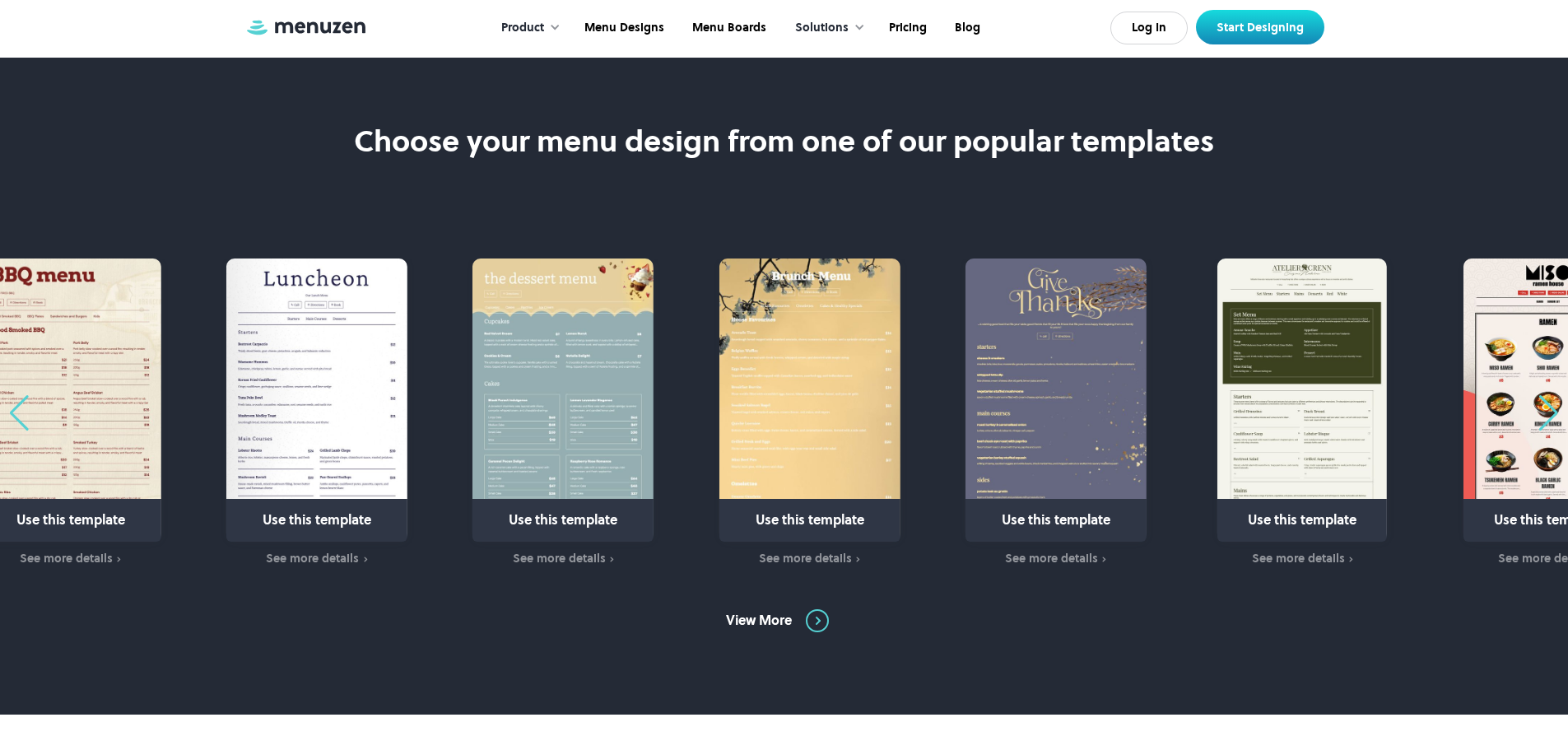
click at [17, 425] on div "Previous slide" at bounding box center [19, 413] width 22 height 36
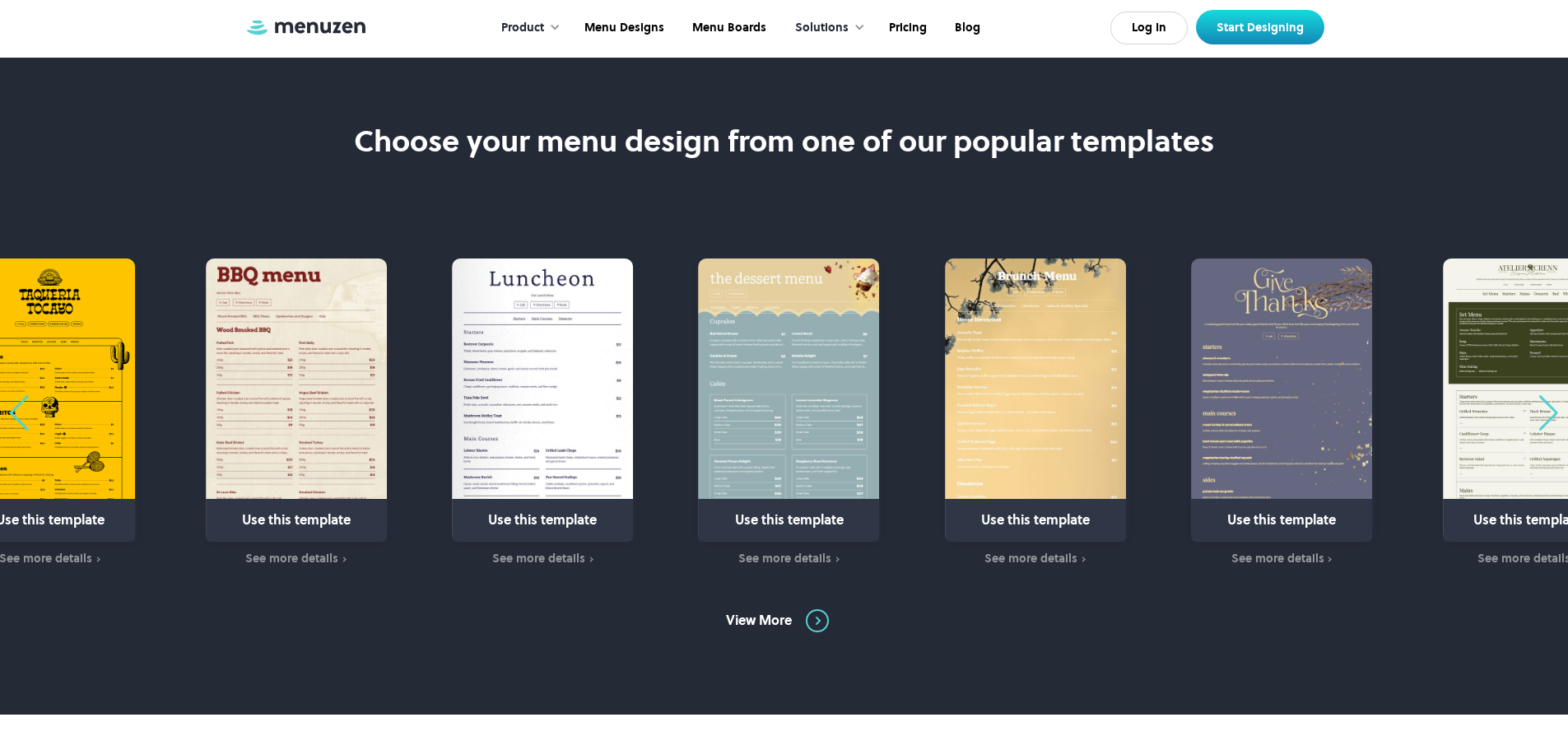
click at [18, 428] on div "Previous slide" at bounding box center [19, 413] width 22 height 36
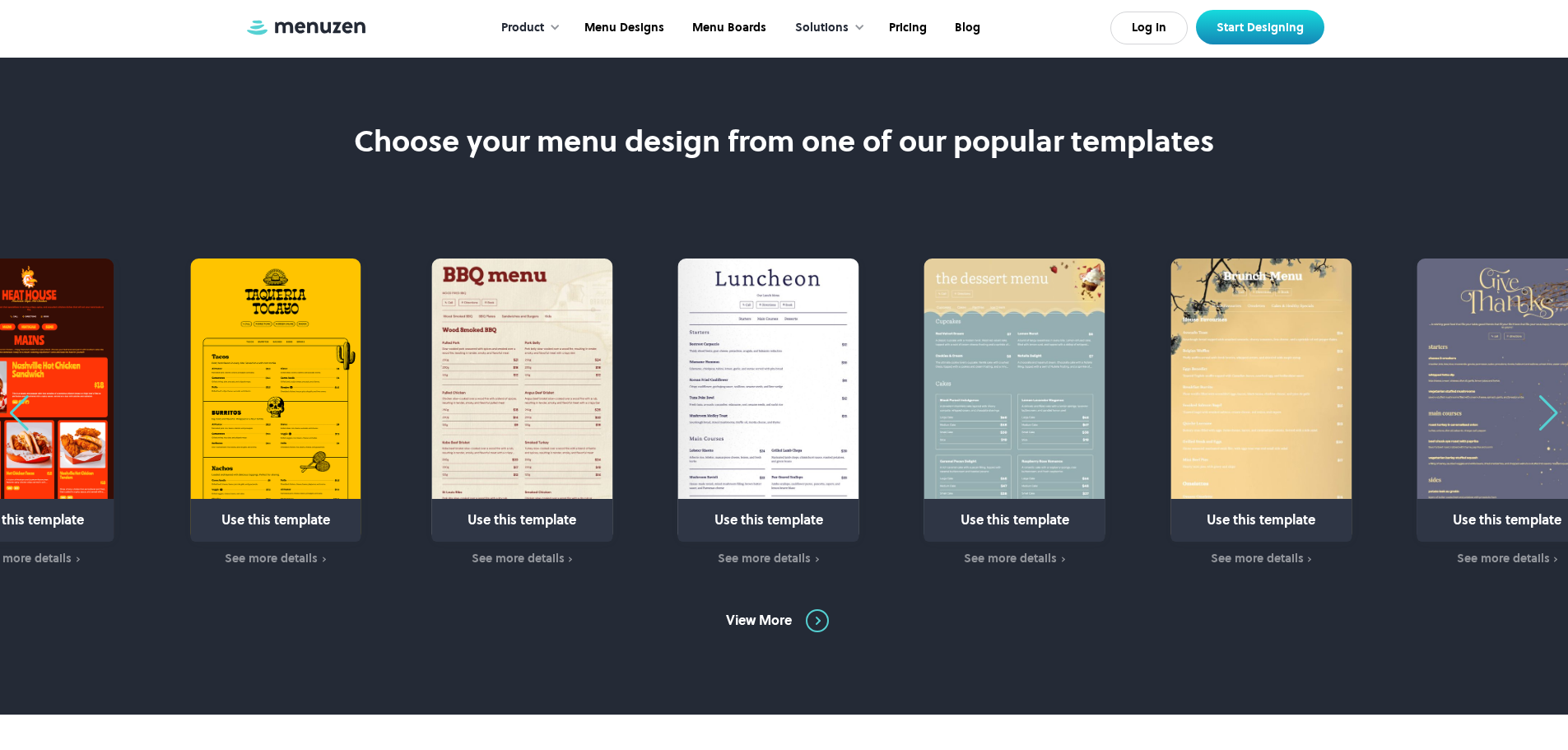
click at [18, 428] on div "Previous slide" at bounding box center [19, 413] width 22 height 36
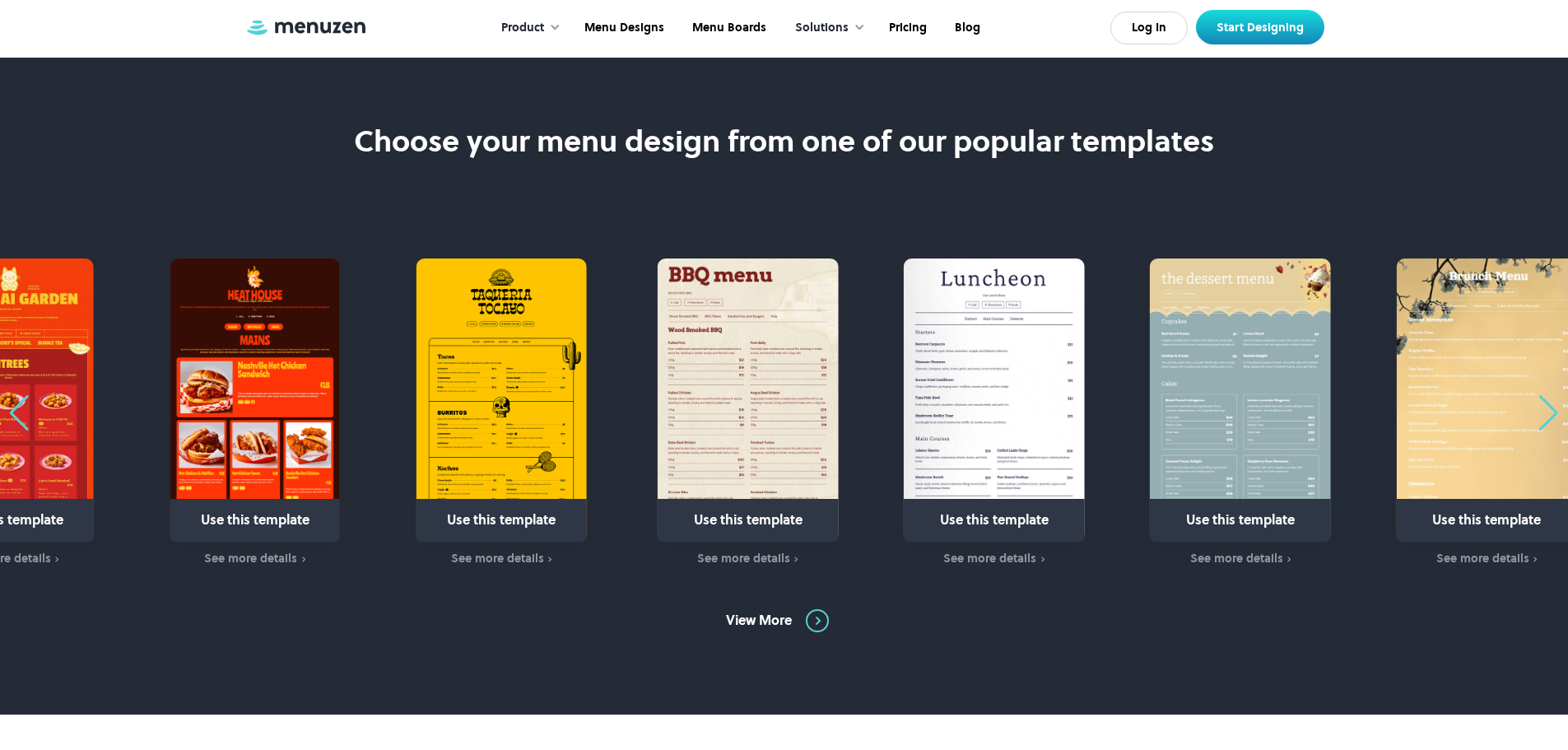
click at [18, 431] on div "Use this template See more details Use this template See more details Use this …" at bounding box center [784, 413] width 1568 height 309
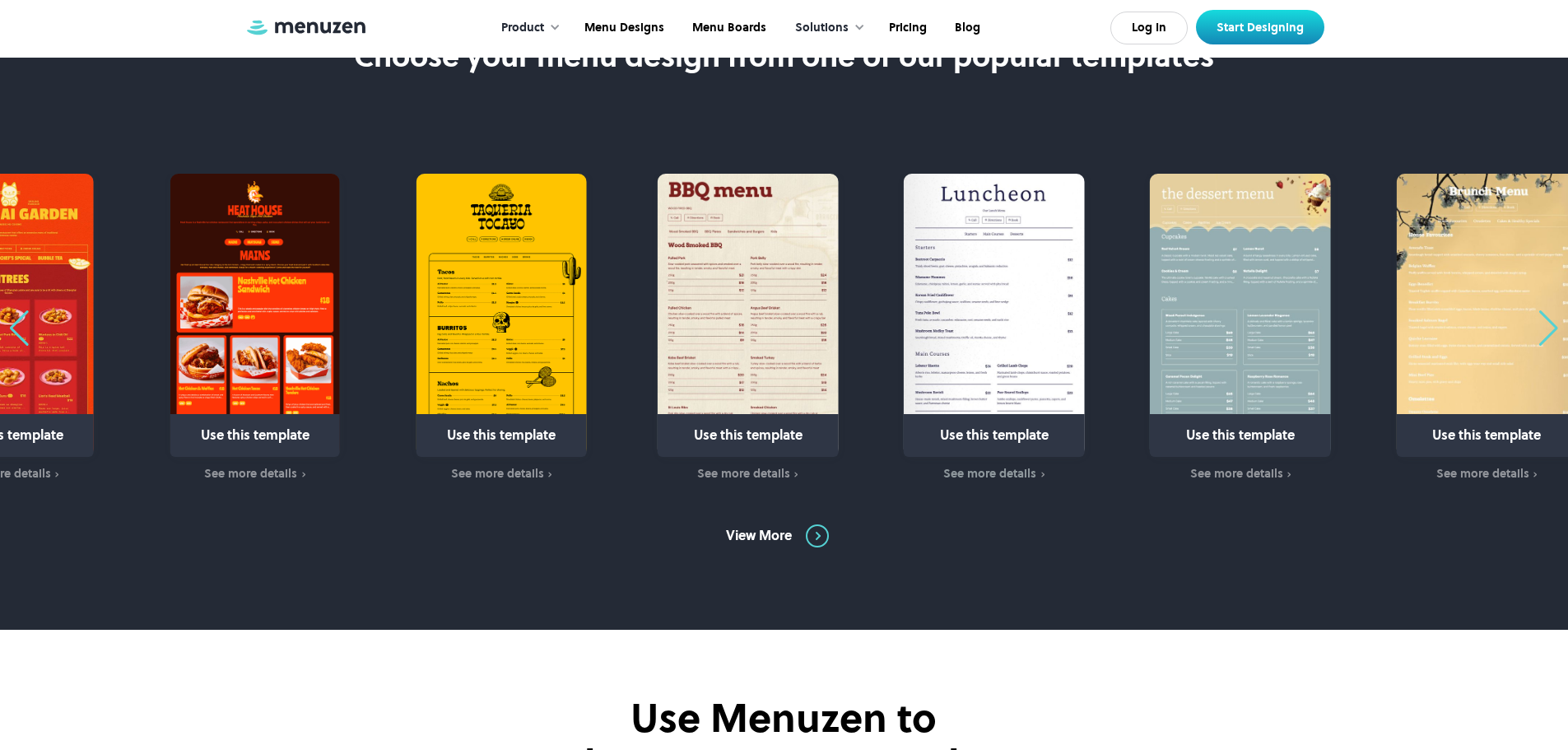
scroll to position [988, 0]
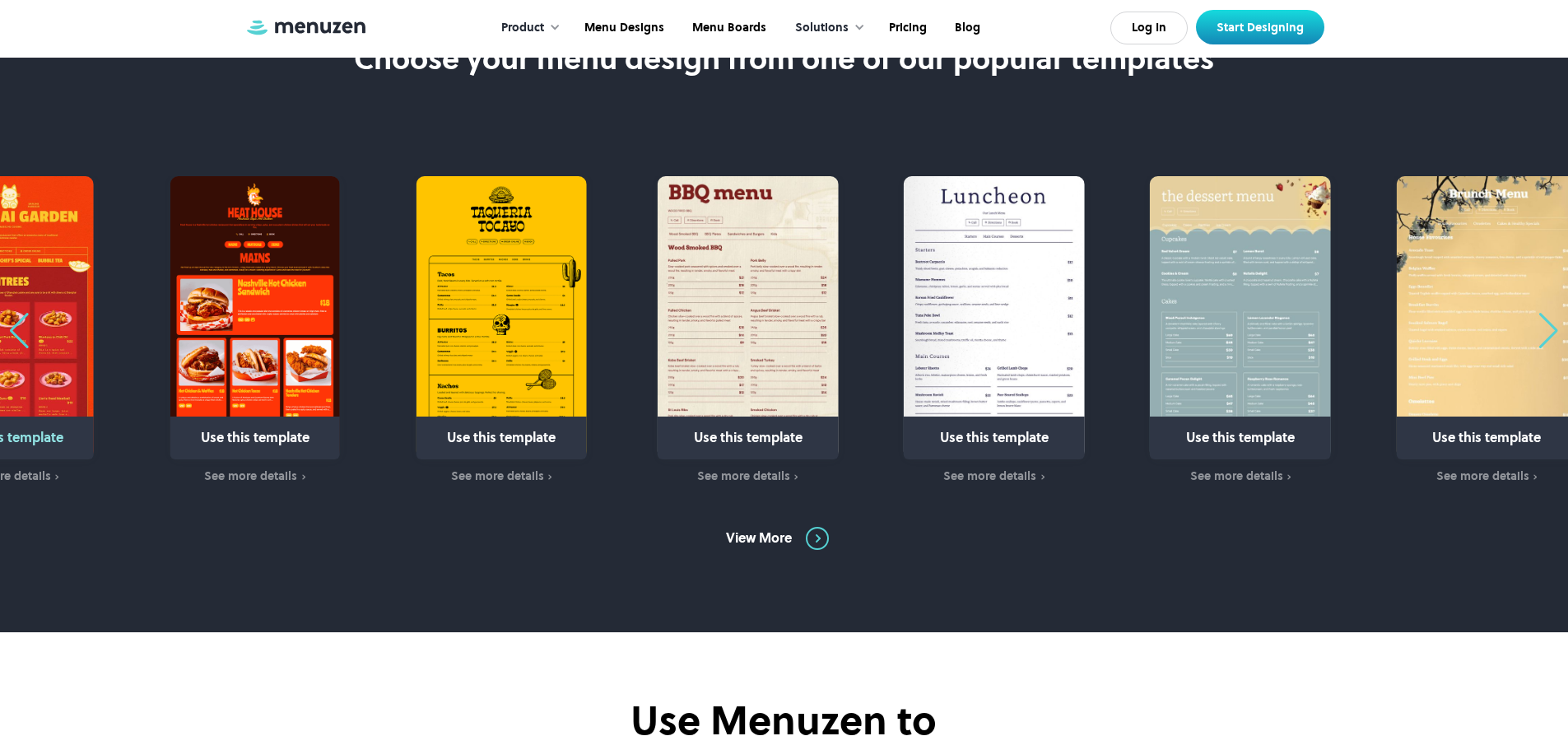
click at [22, 331] on div "Previous slide" at bounding box center [19, 331] width 22 height 36
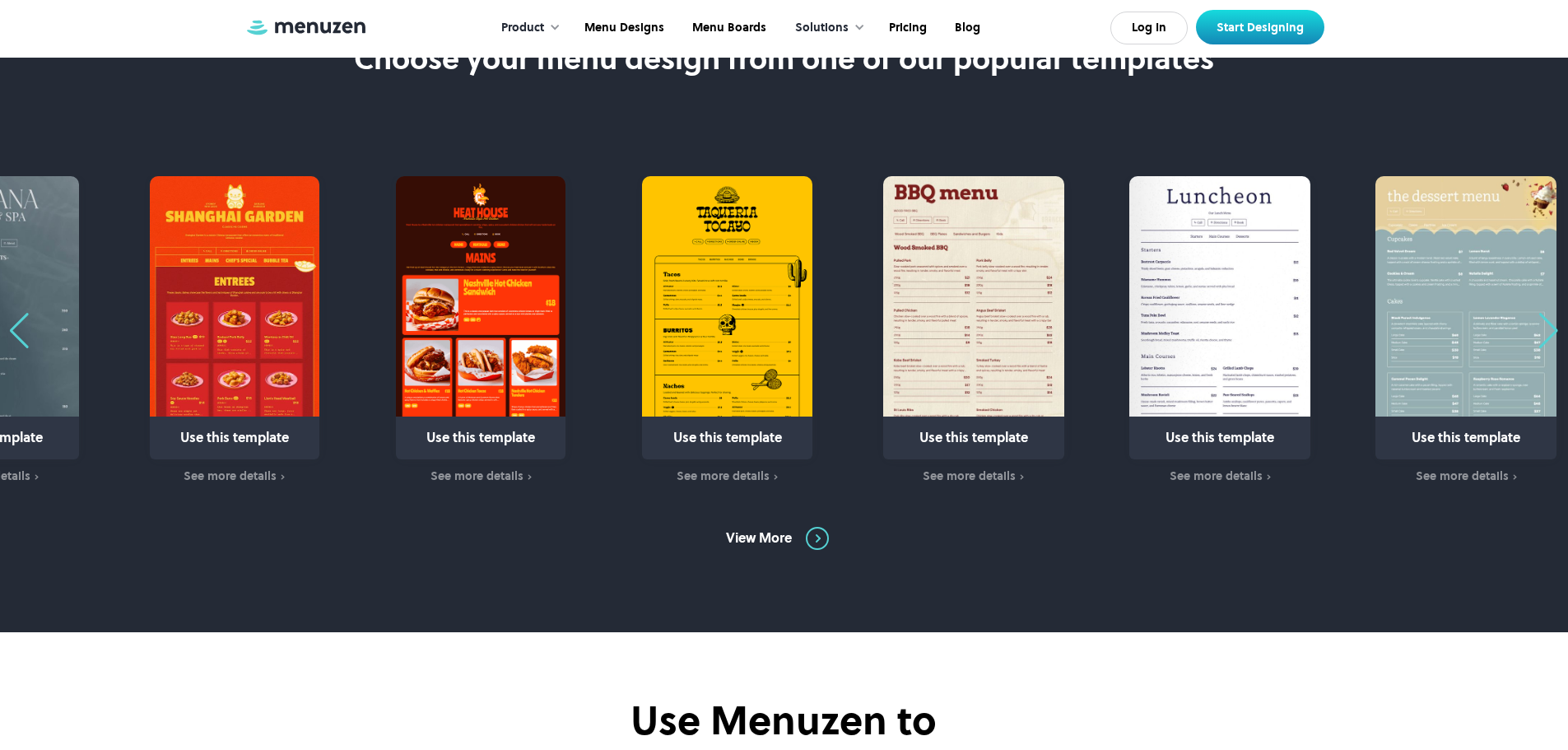
click at [22, 331] on div "Previous slide" at bounding box center [19, 331] width 22 height 36
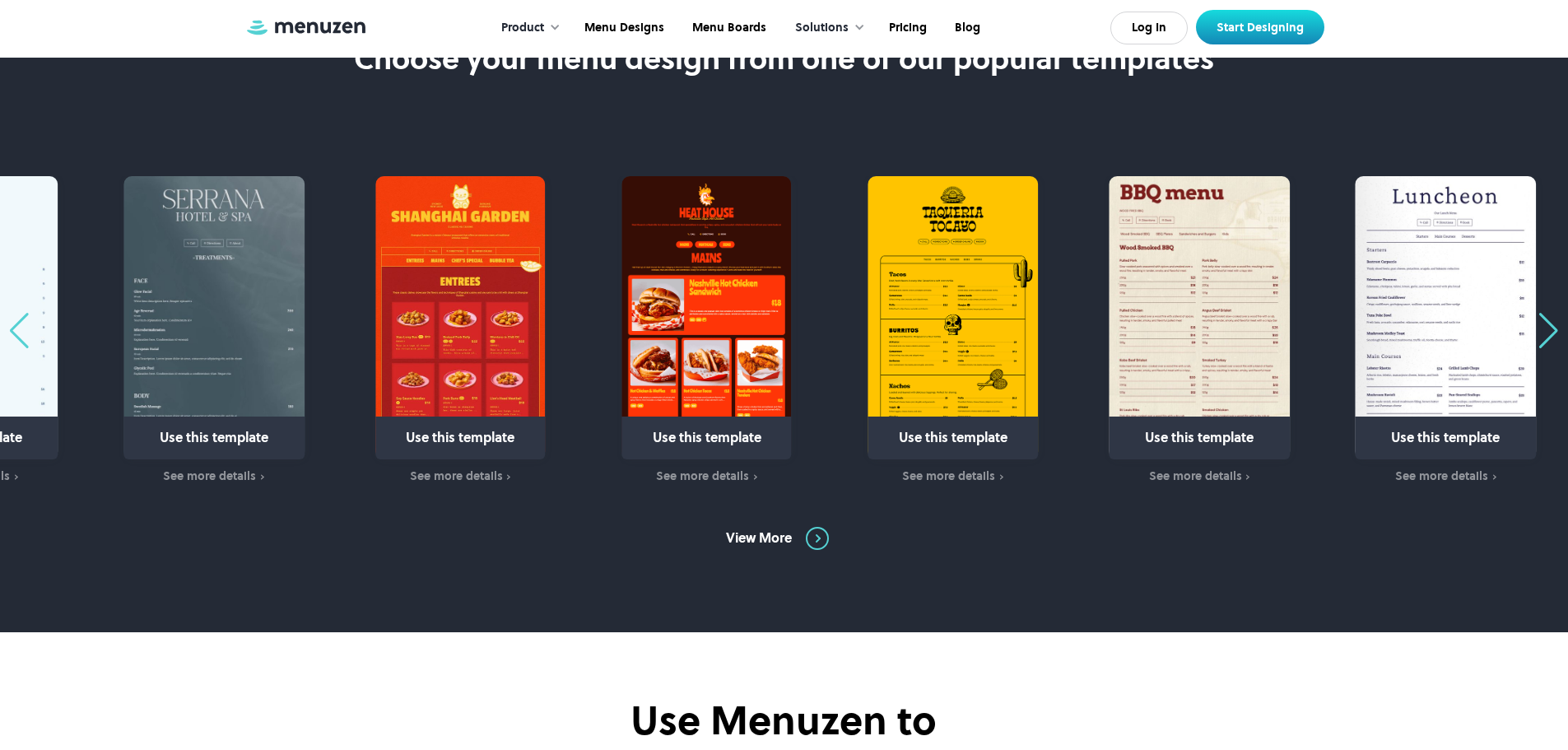
click at [16, 330] on div "Previous slide" at bounding box center [19, 331] width 22 height 36
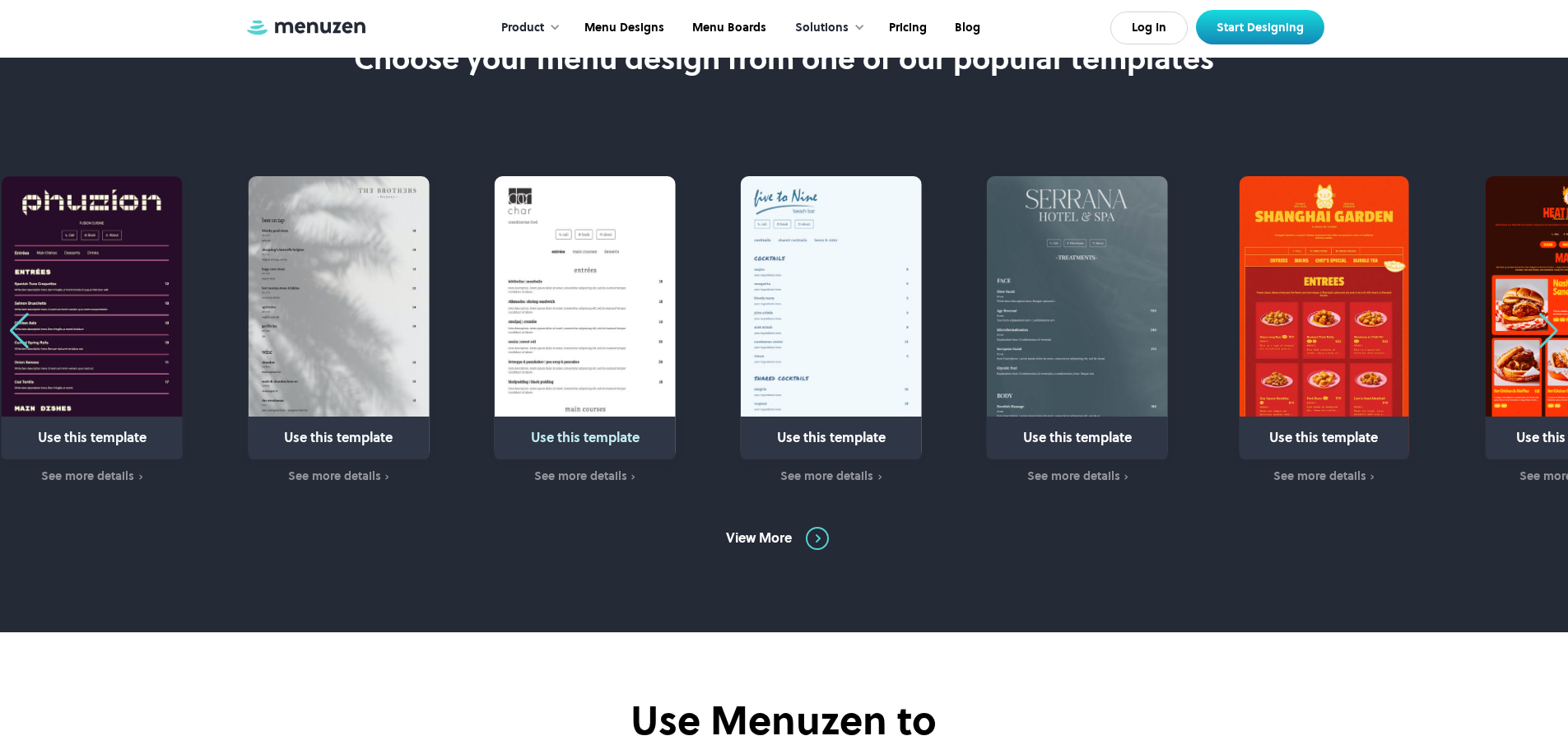
click at [601, 289] on img "29 / 31" at bounding box center [585, 318] width 181 height 284
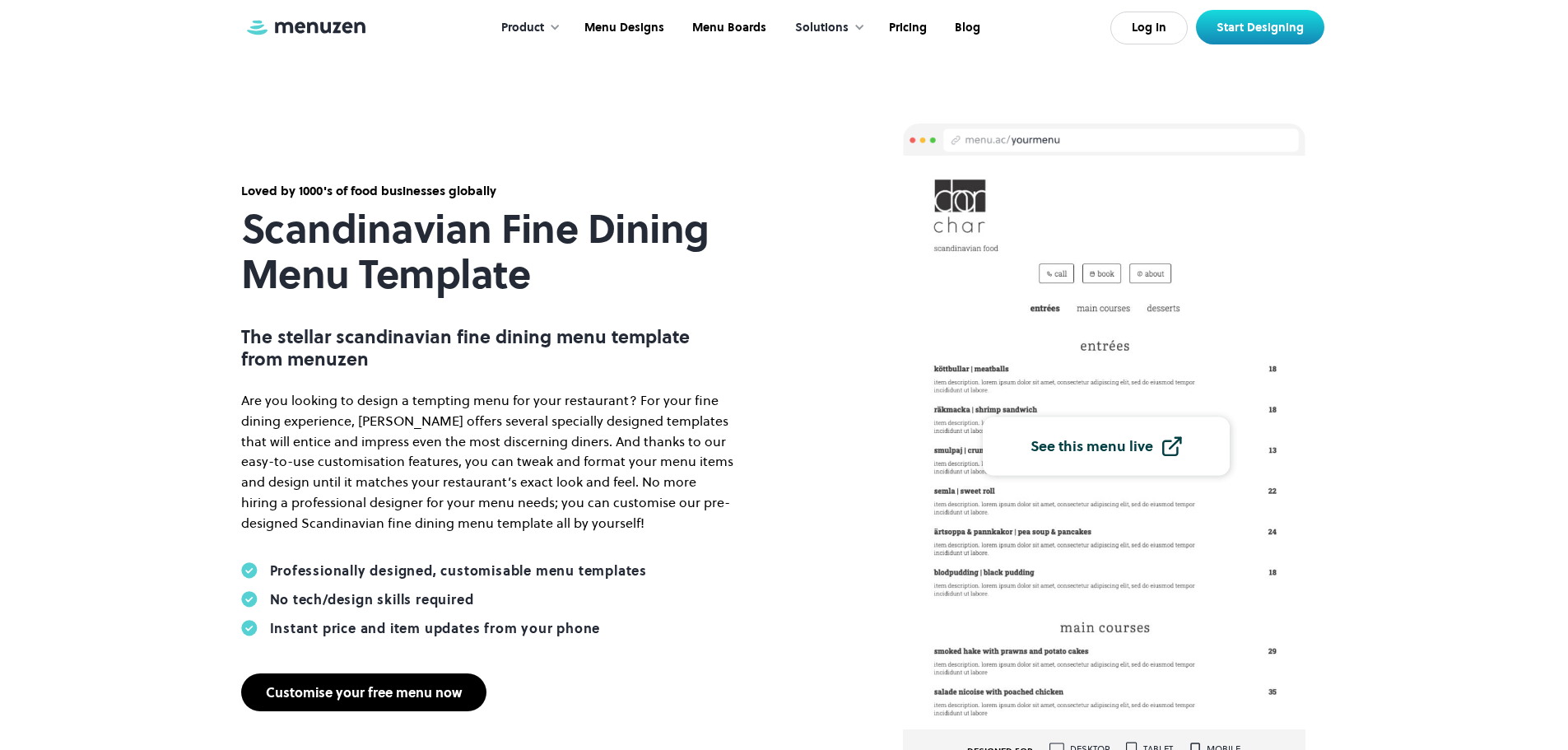
click at [437, 688] on div "Customise your free menu now" at bounding box center [364, 691] width 196 height 13
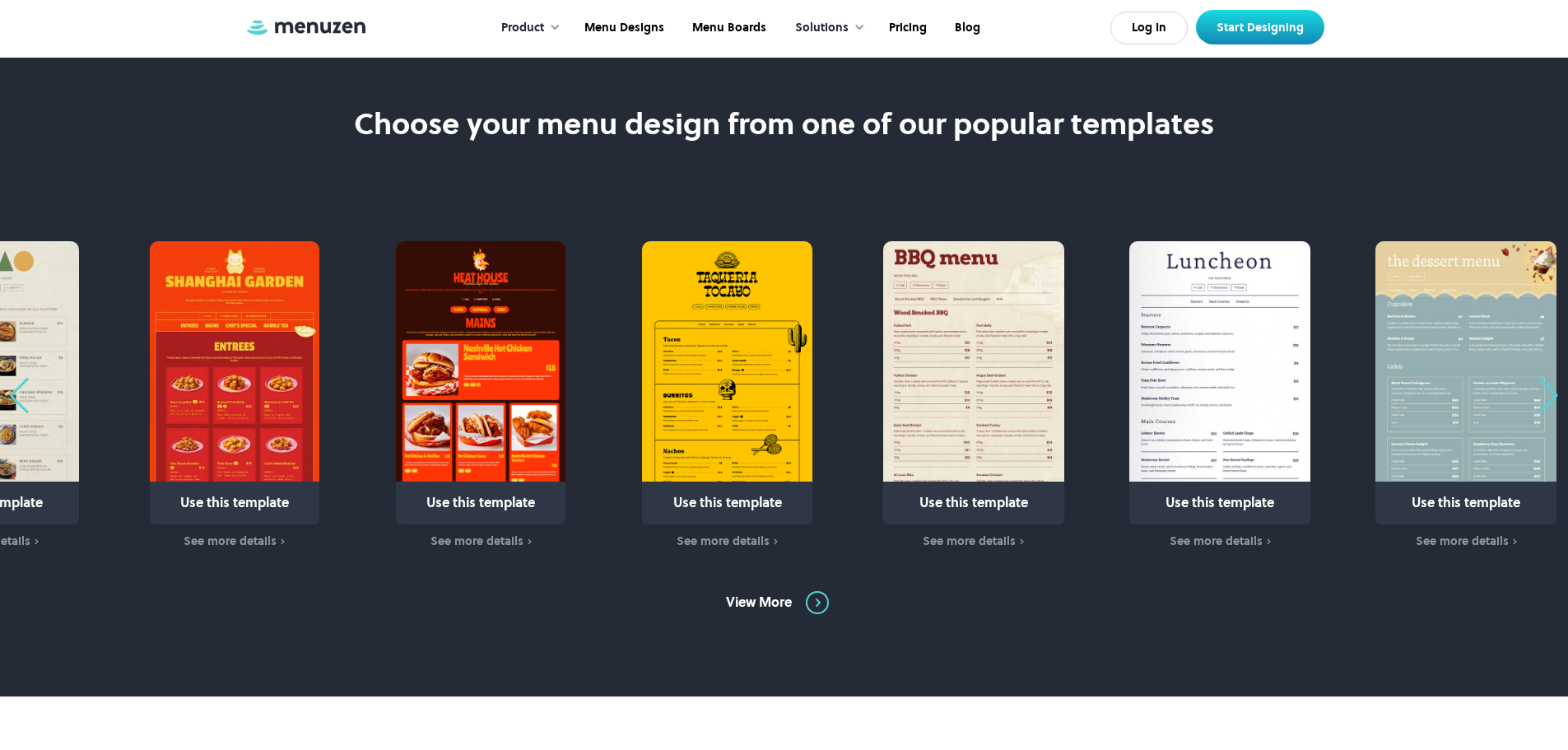
scroll to position [905, 0]
